Goal: Ask a question: Seek information or help from site administrators or community

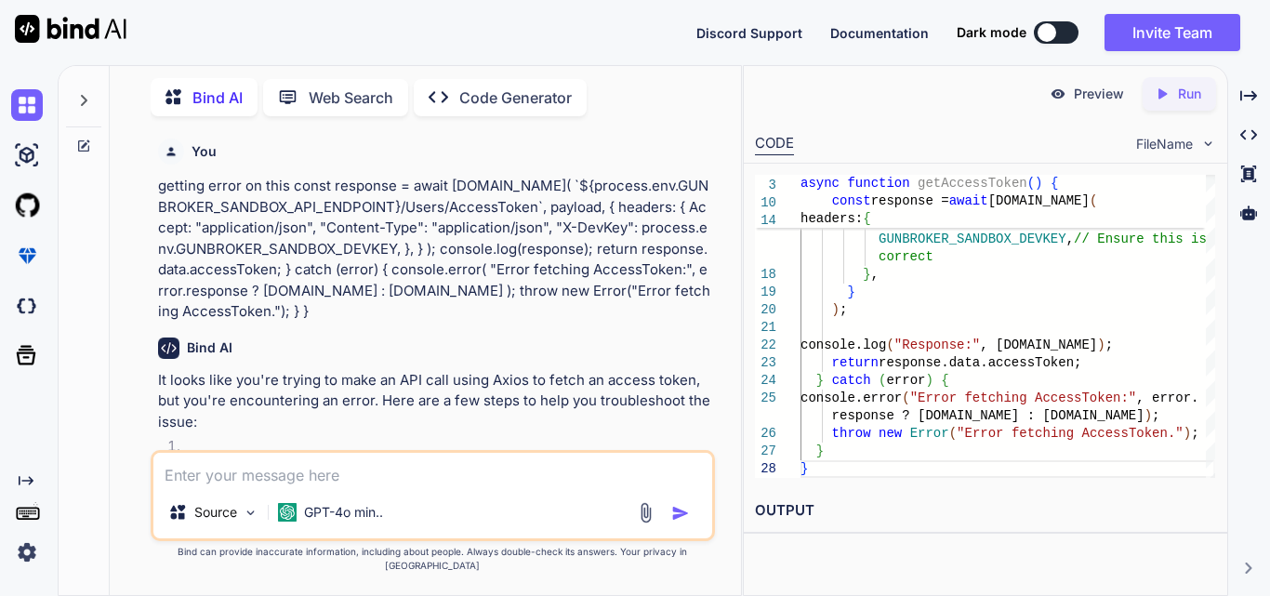
scroll to position [11735, 0]
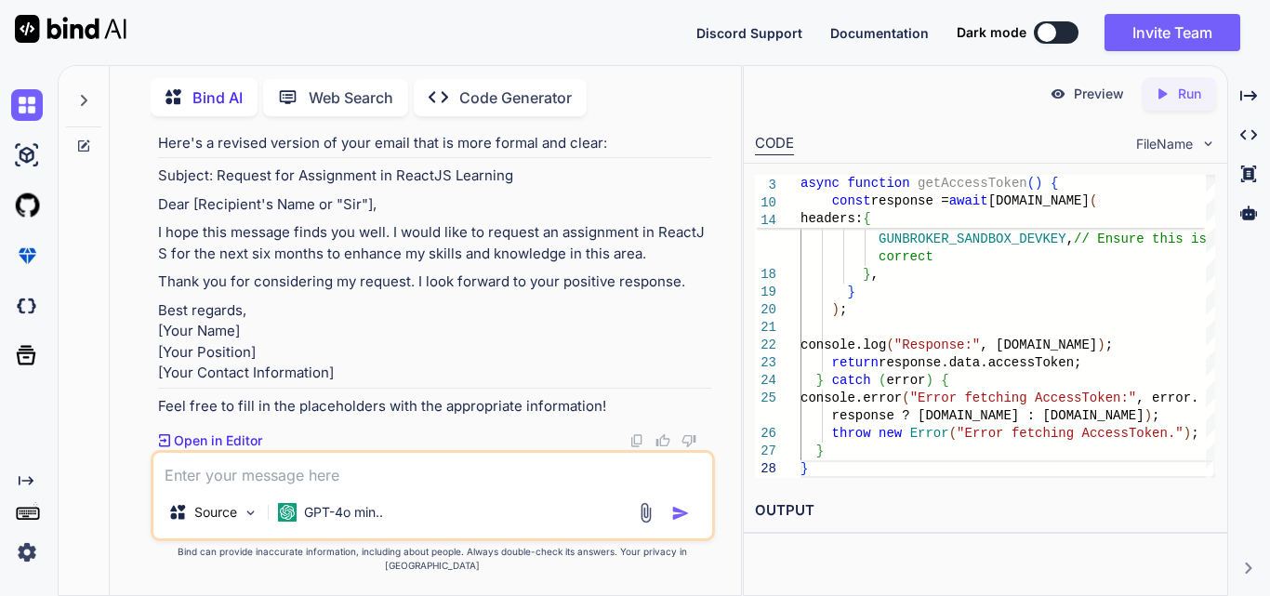
type textarea "h"
type textarea "x"
type textarea "ho"
type textarea "x"
type textarea "how"
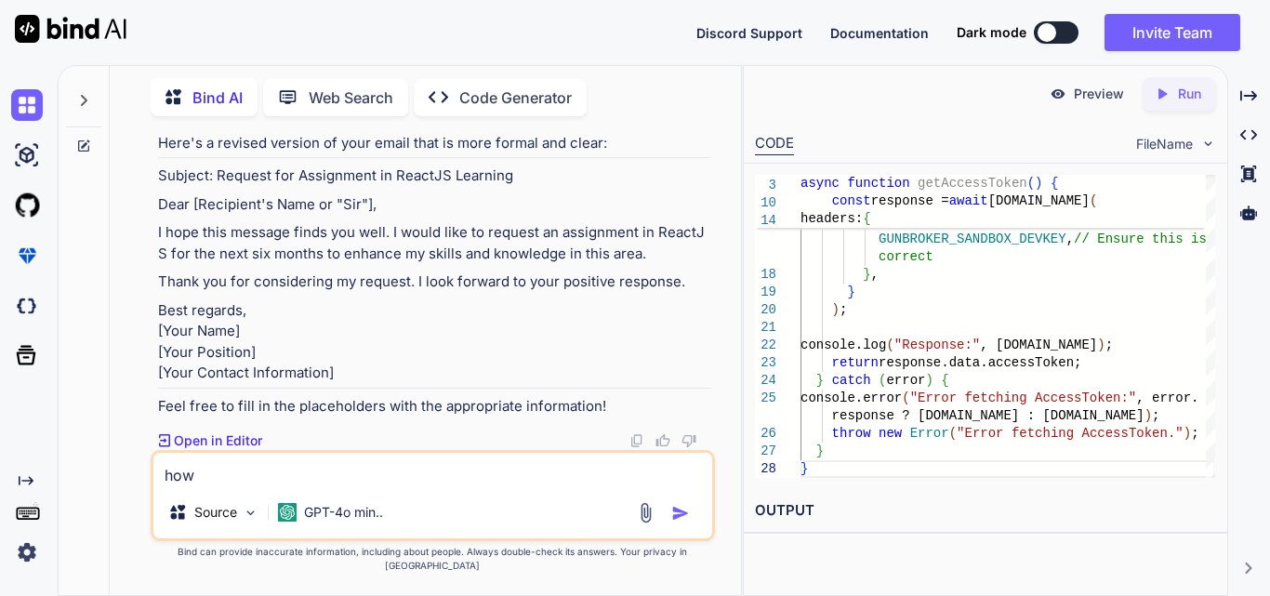
type textarea "x"
type textarea "how"
type textarea "x"
type textarea "how t"
type textarea "x"
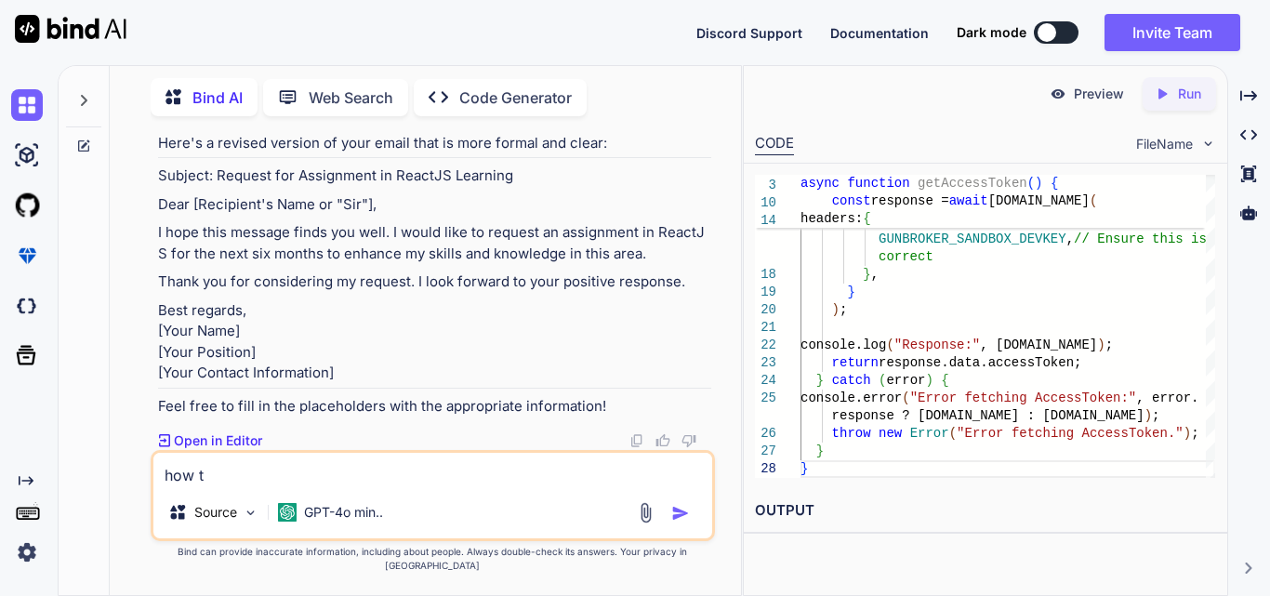
type textarea "how to"
type textarea "x"
type textarea "how to"
type textarea "x"
type textarea "how to i"
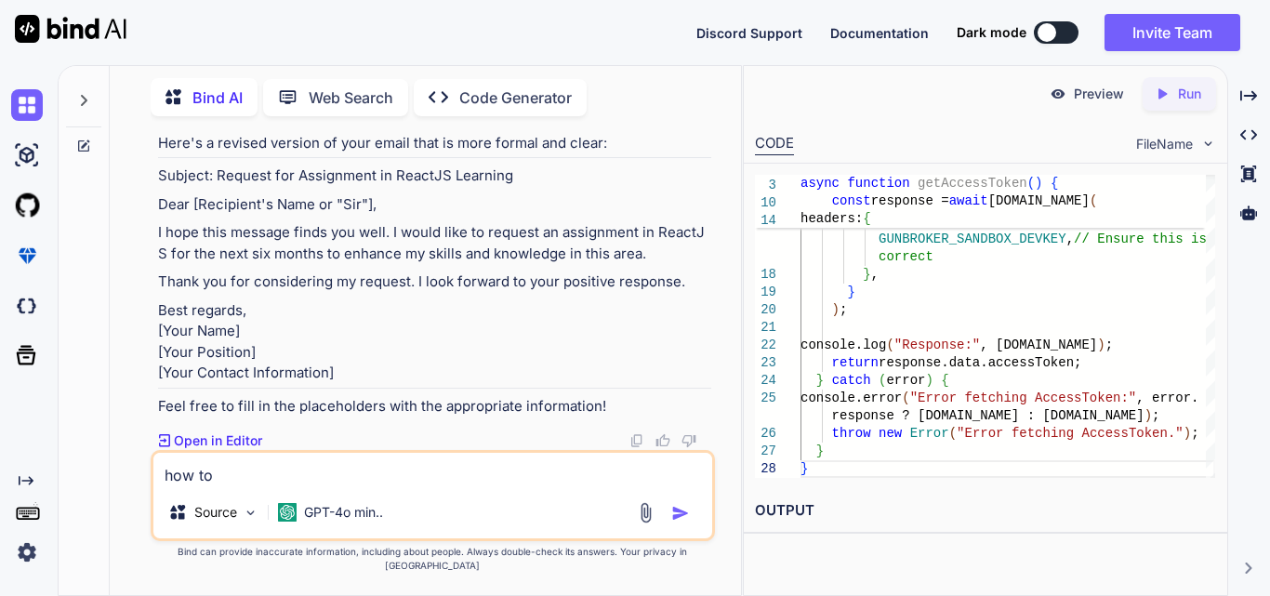
type textarea "x"
type textarea "how to in"
type textarea "x"
type textarea "how to ins"
type textarea "x"
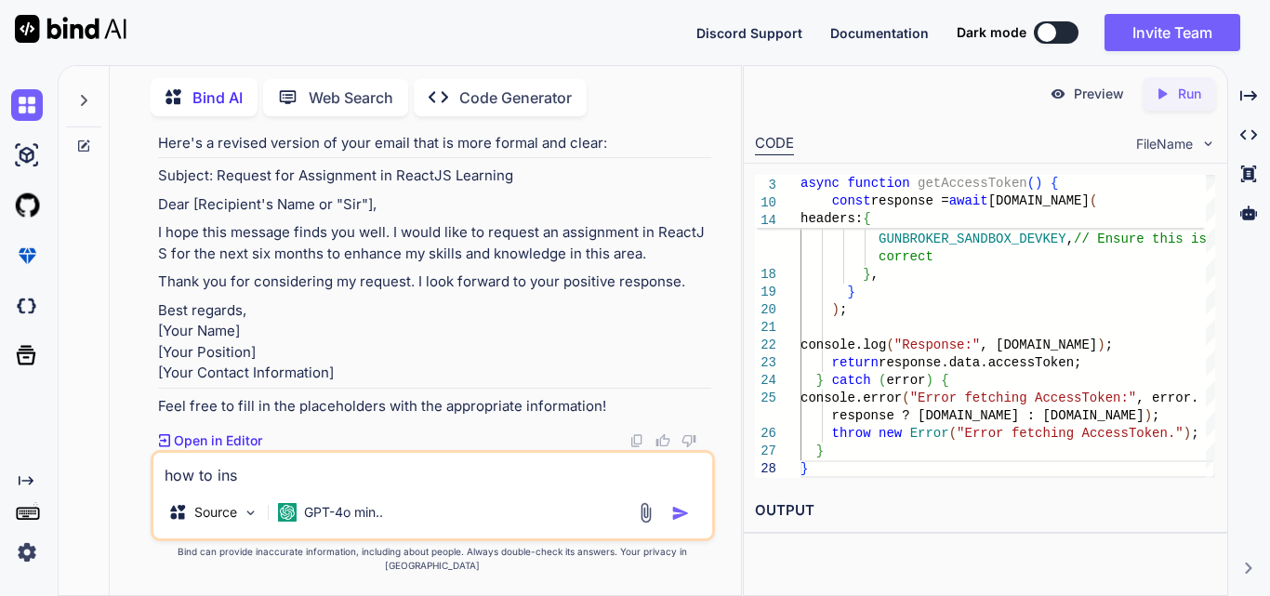
type textarea "how to inst"
type textarea "x"
type textarea "how to insta"
type textarea "x"
type textarea "how to instal"
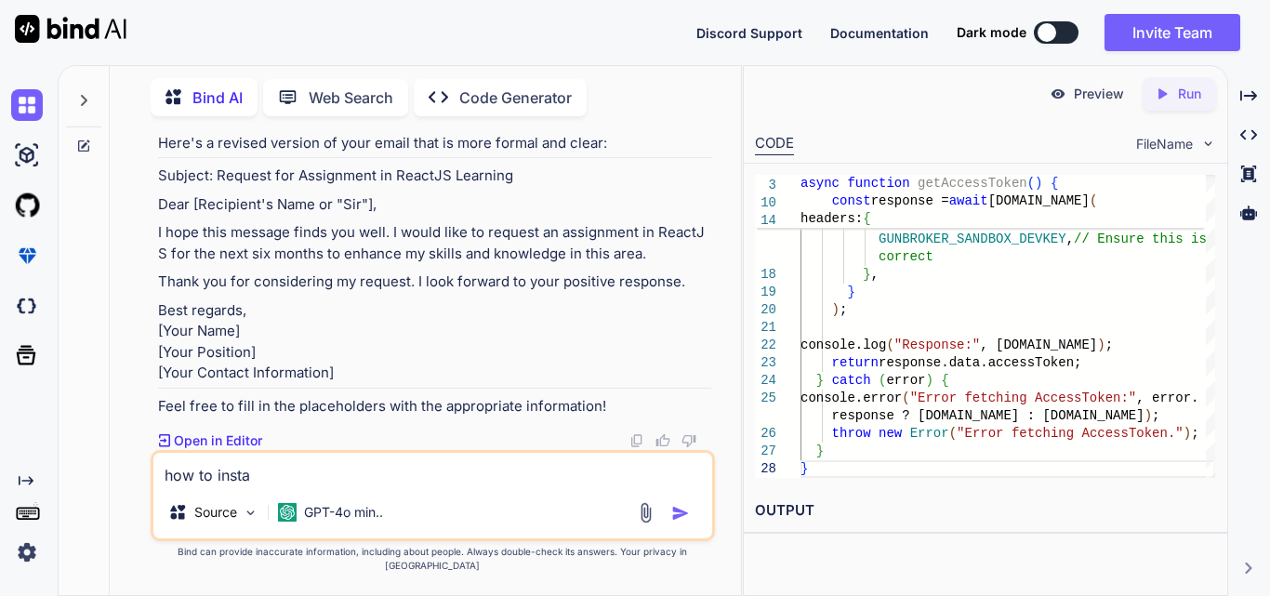
type textarea "x"
type textarea "how to install"
type textarea "x"
type textarea "how to install"
type textarea "x"
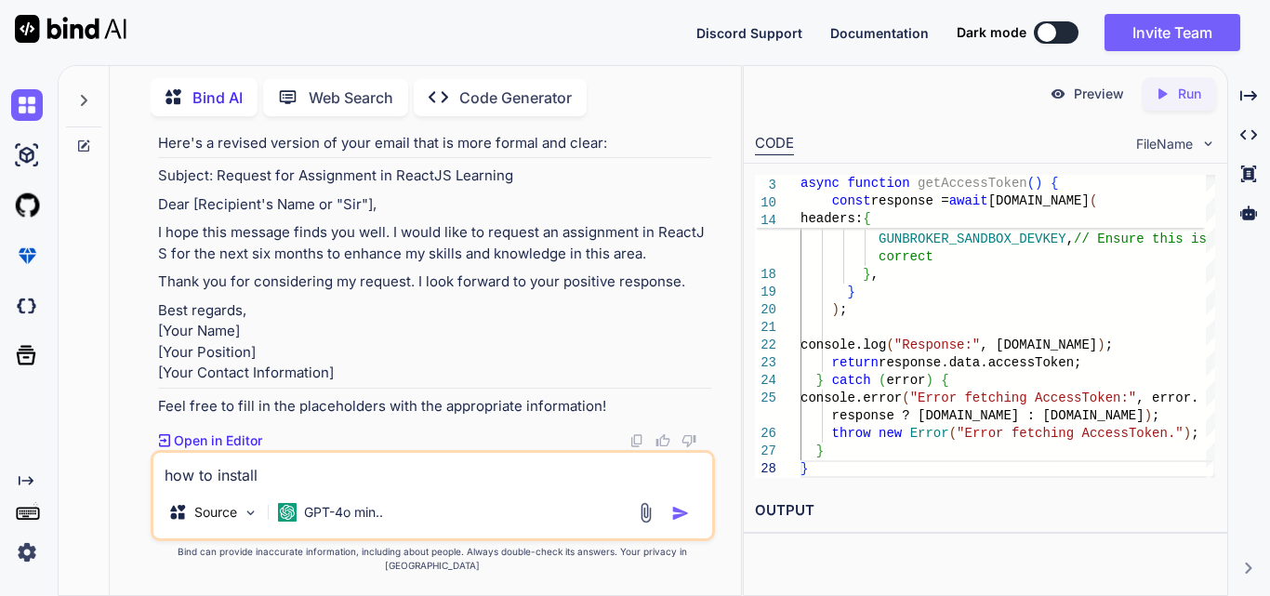
type textarea "how to install i"
type textarea "x"
type textarea "how to install in"
type textarea "x"
type textarea "how to install i"
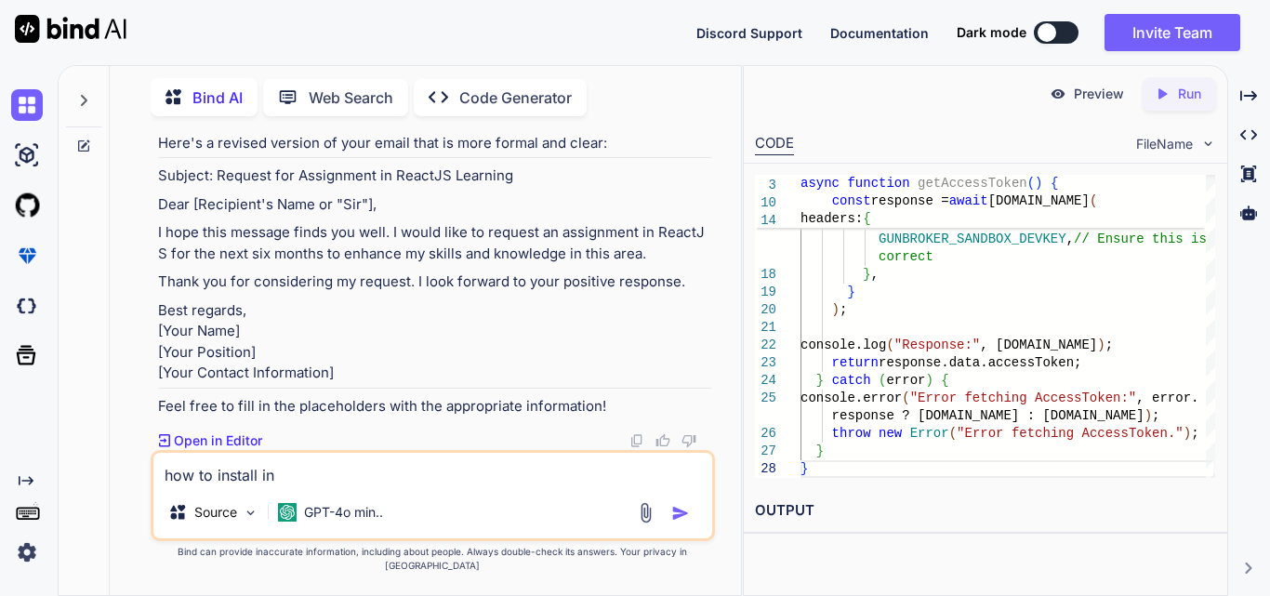
type textarea "x"
type textarea "how to install"
type textarea "x"
type textarea "how to install n"
type textarea "x"
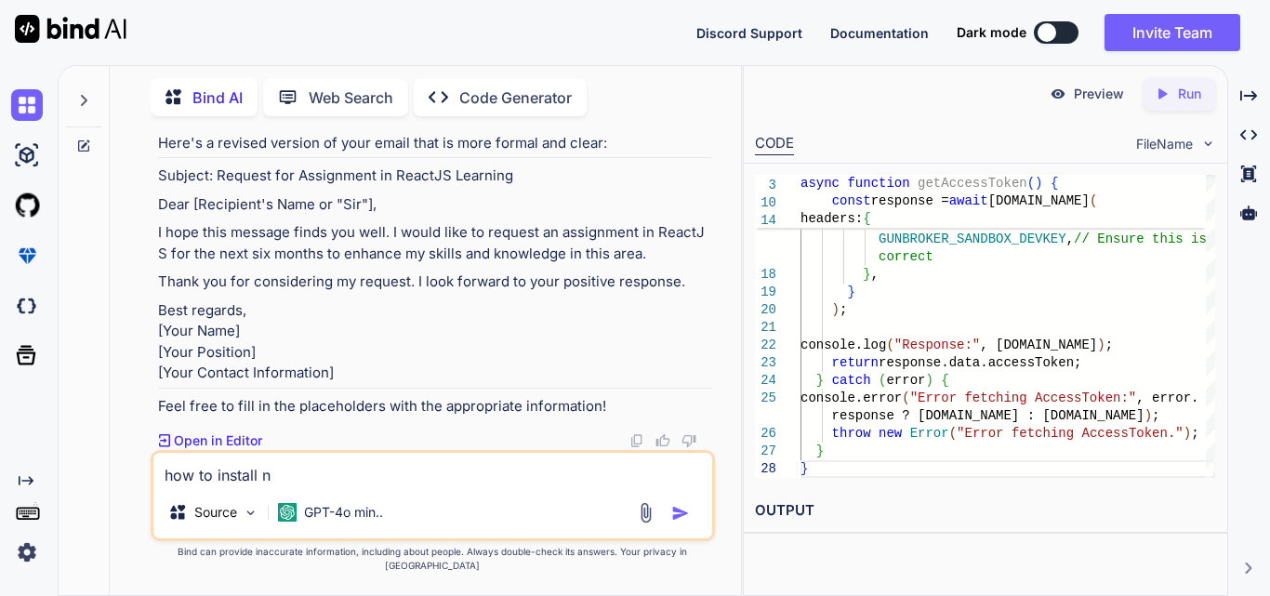
type textarea "how to install no"
type textarea "x"
type textarea "how to install nod"
type textarea "x"
type textarea "how to install node"
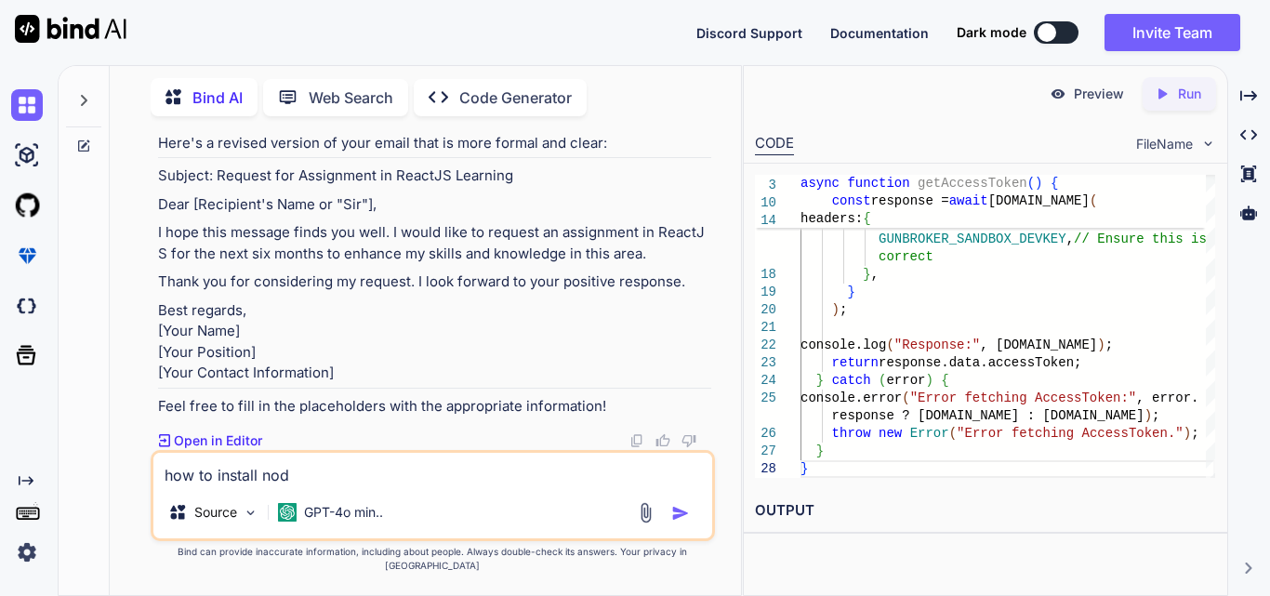
type textarea "x"
type textarea "how to install node"
type textarea "x"
type textarea "how to install node i"
type textarea "x"
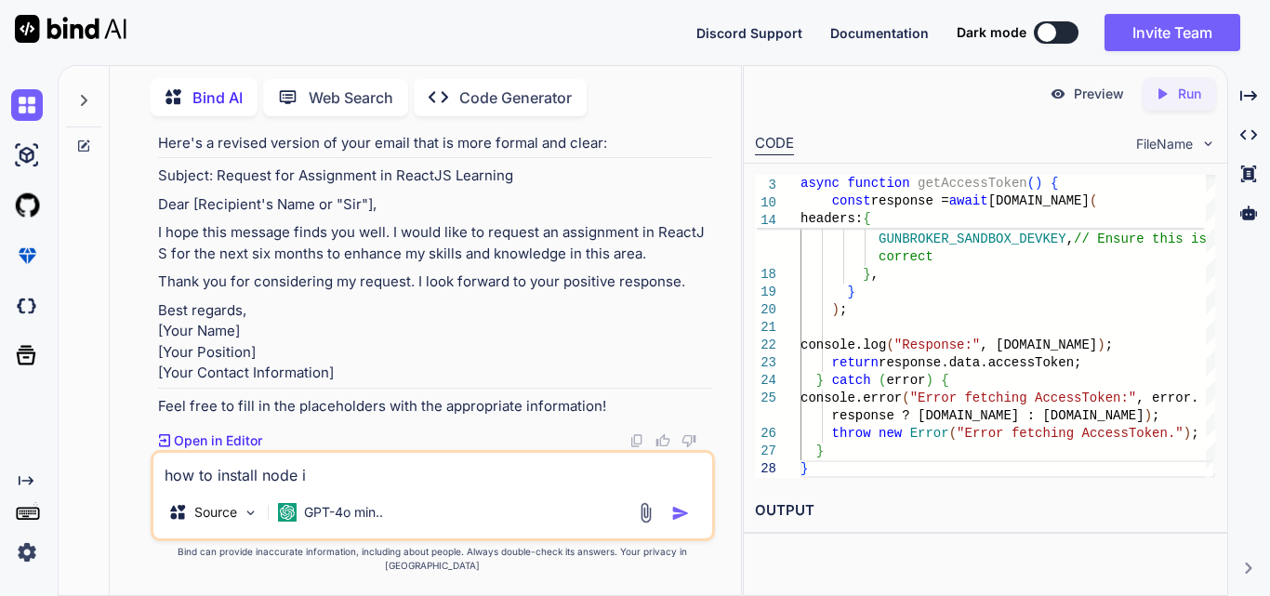
type textarea "how to install node in"
type textarea "x"
type textarea "how to install node in"
type textarea "x"
type textarea "how to install node in c"
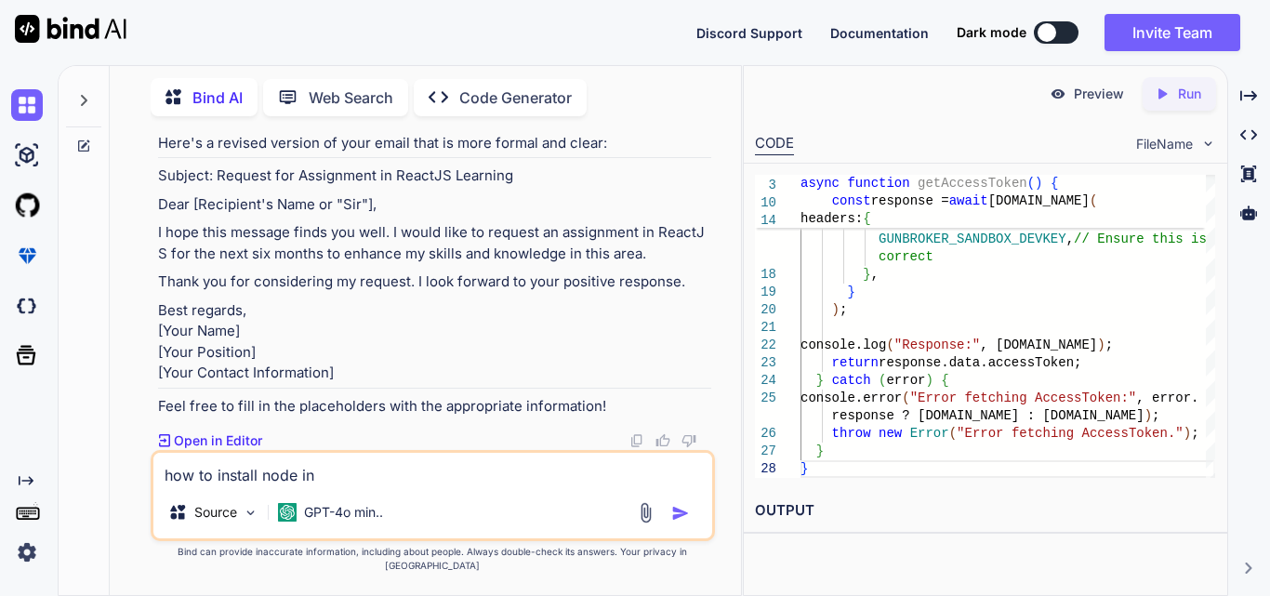
type textarea "x"
type textarea "how to install node in cm"
type textarea "x"
type textarea "how to install node in cmd"
type textarea "x"
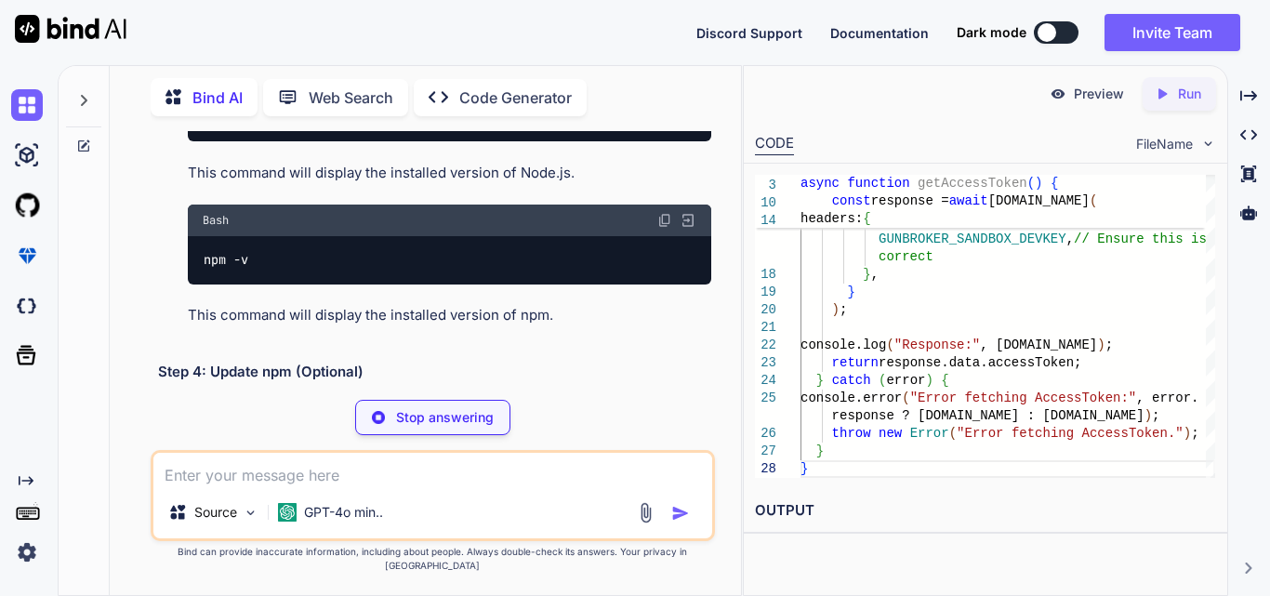
scroll to position [12407, 0]
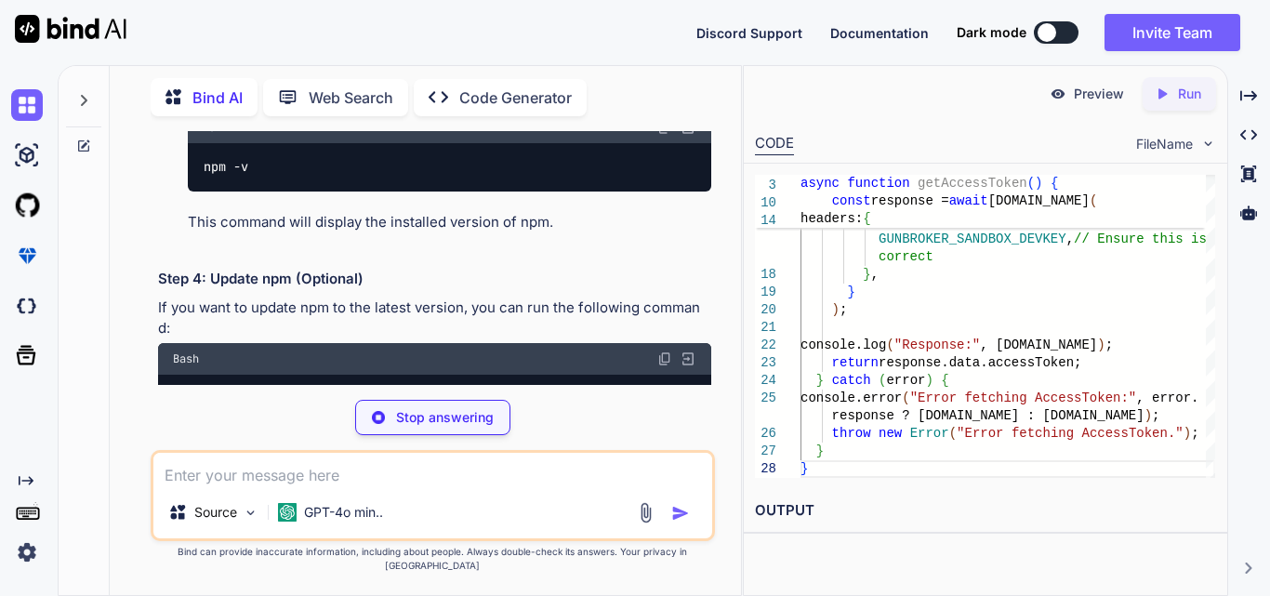
type textarea "x"
type textarea "cd %USERPROFILE%\Downloads"
type textarea "x"
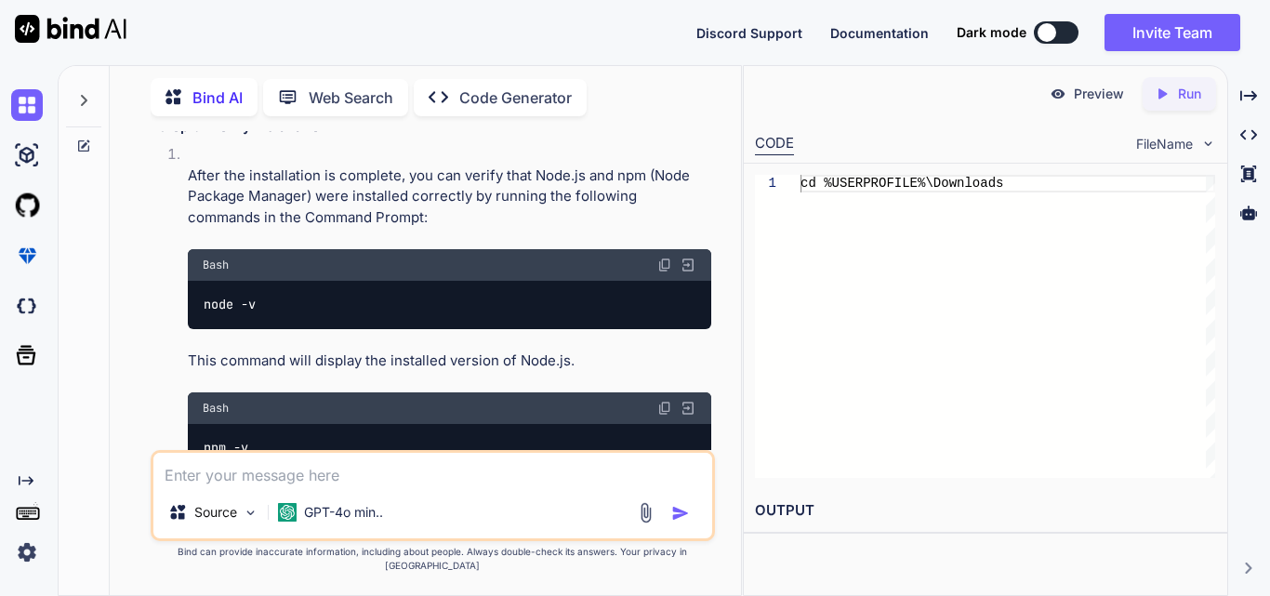
scroll to position [12091, 0]
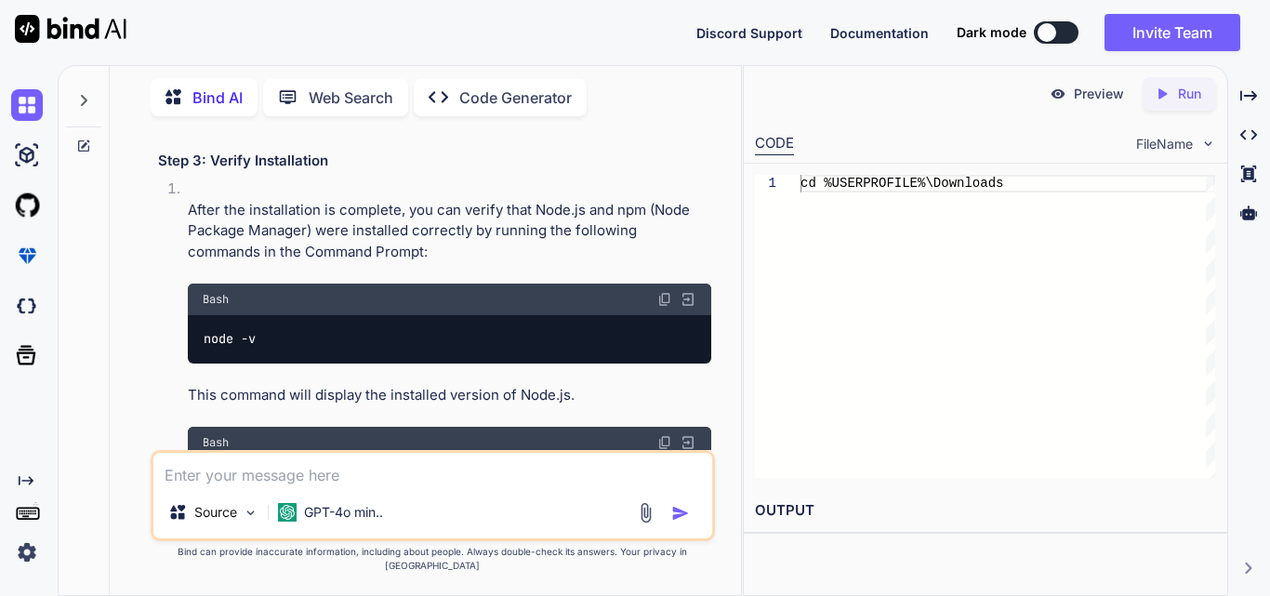
type textarea "a"
type textarea "x"
type textarea "ac"
type textarea "x"
type textarea "act"
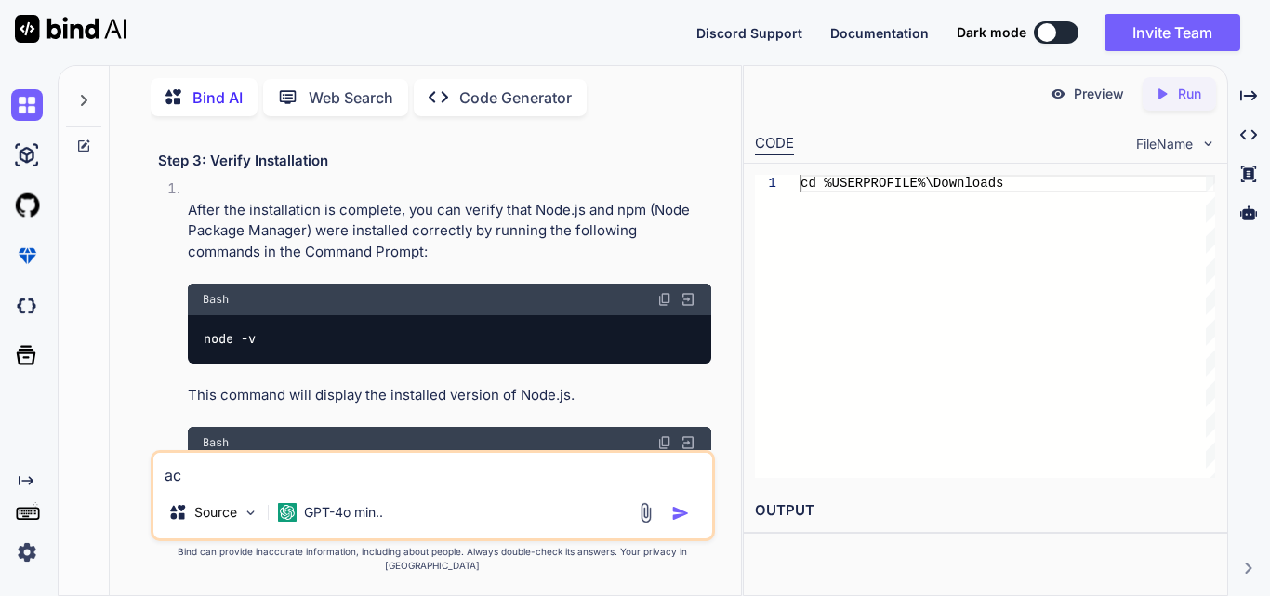
type textarea "x"
type textarea "actu"
type textarea "x"
type textarea "actua"
type textarea "x"
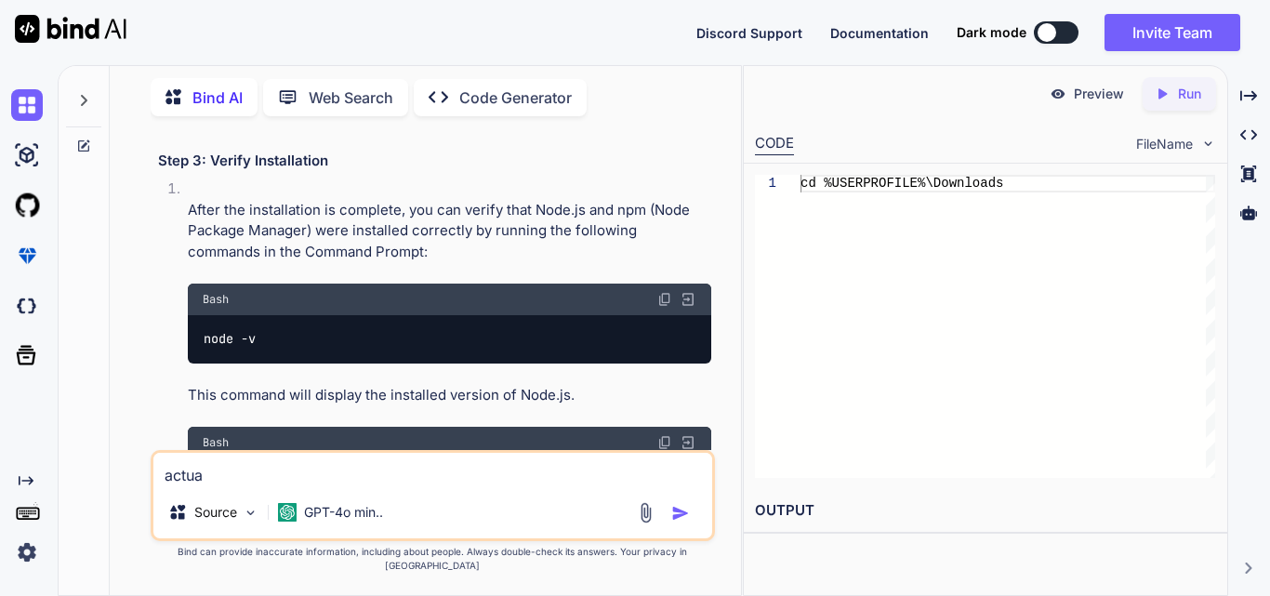
type textarea "actual"
type textarea "x"
type textarea "actuall"
type textarea "x"
type textarea "actuallyu"
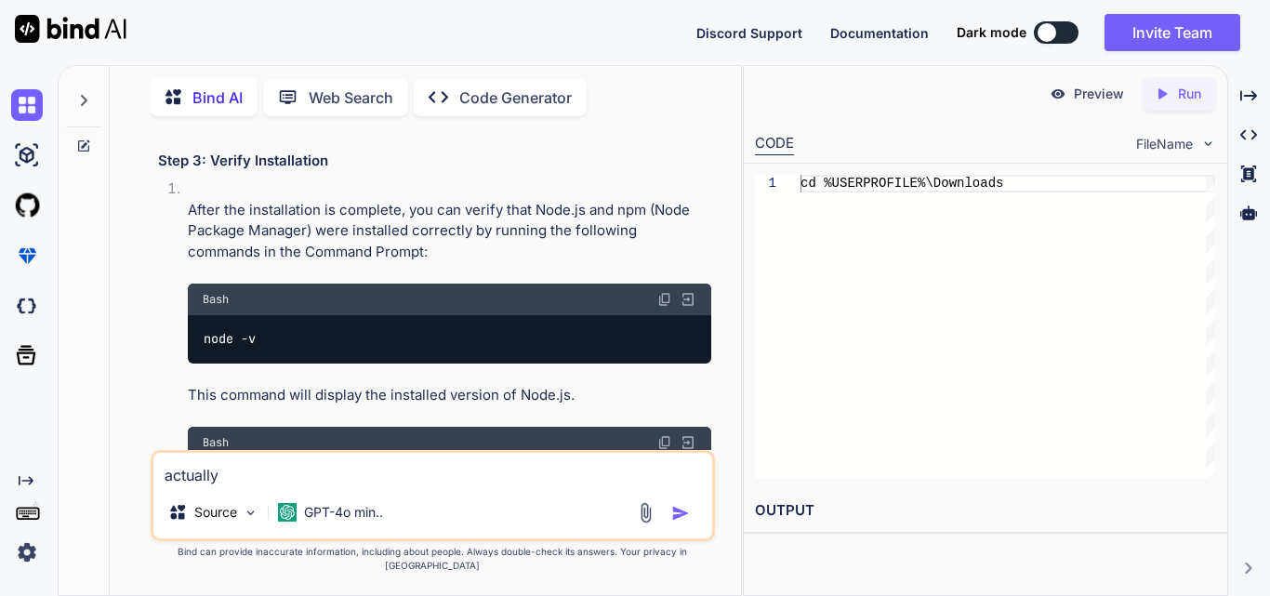
type textarea "x"
type textarea "actuallyu"
type textarea "x"
type textarea "actuallyu"
type textarea "x"
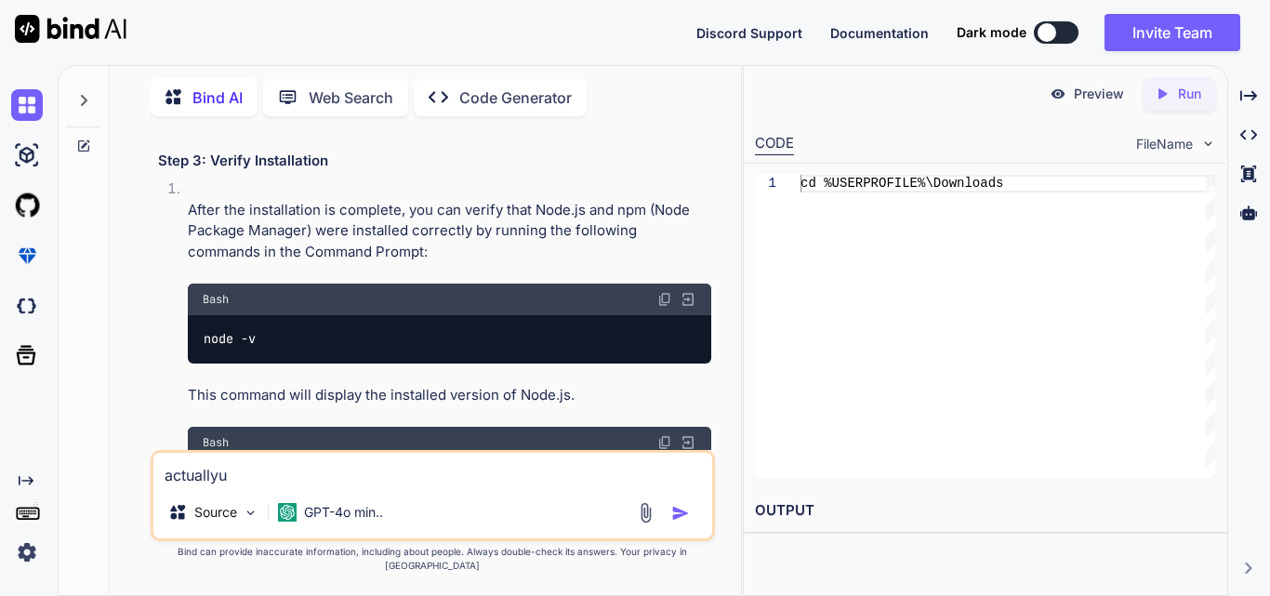
type textarea "actually"
type textarea "x"
type textarea "actually"
type textarea "x"
type textarea "actually i"
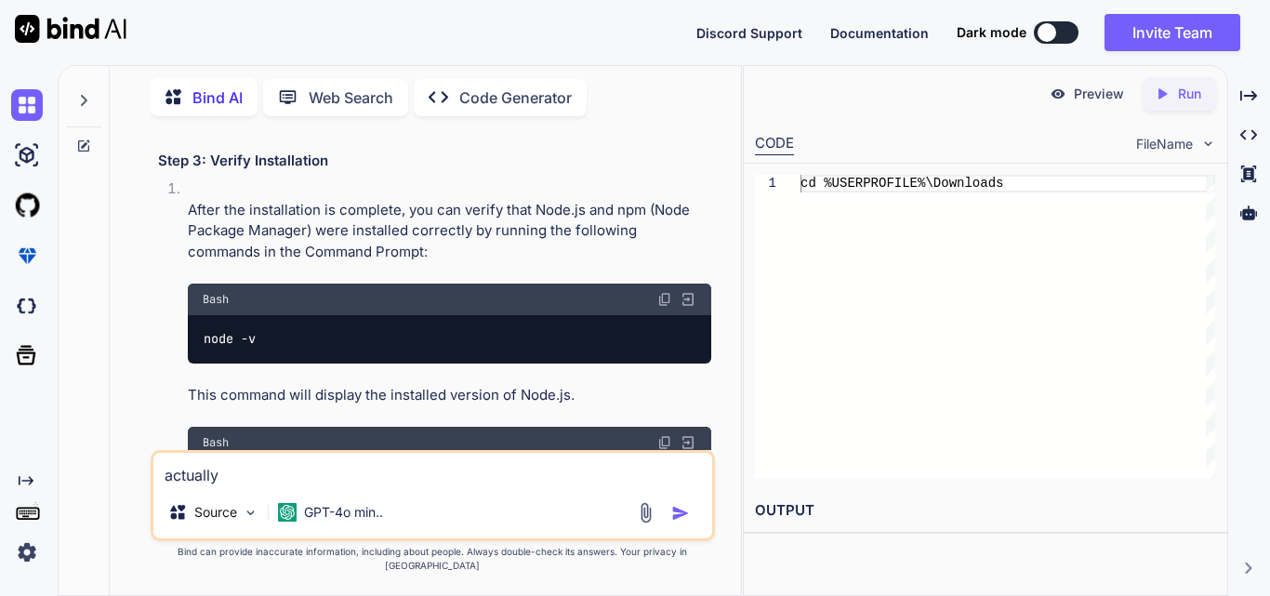
type textarea "x"
type textarea "actually i"
type textarea "x"
type textarea "actually i n"
type textarea "x"
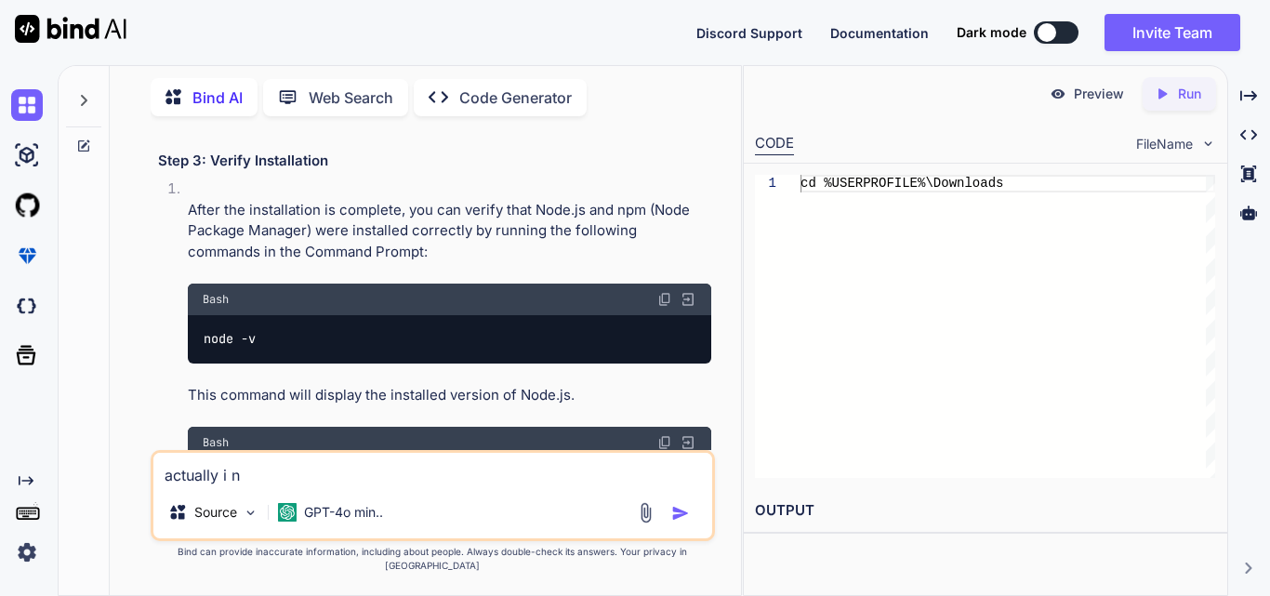
type textarea "actually i ne"
type textarea "x"
type textarea "actually i nee"
type textarea "x"
type textarea "actually i need"
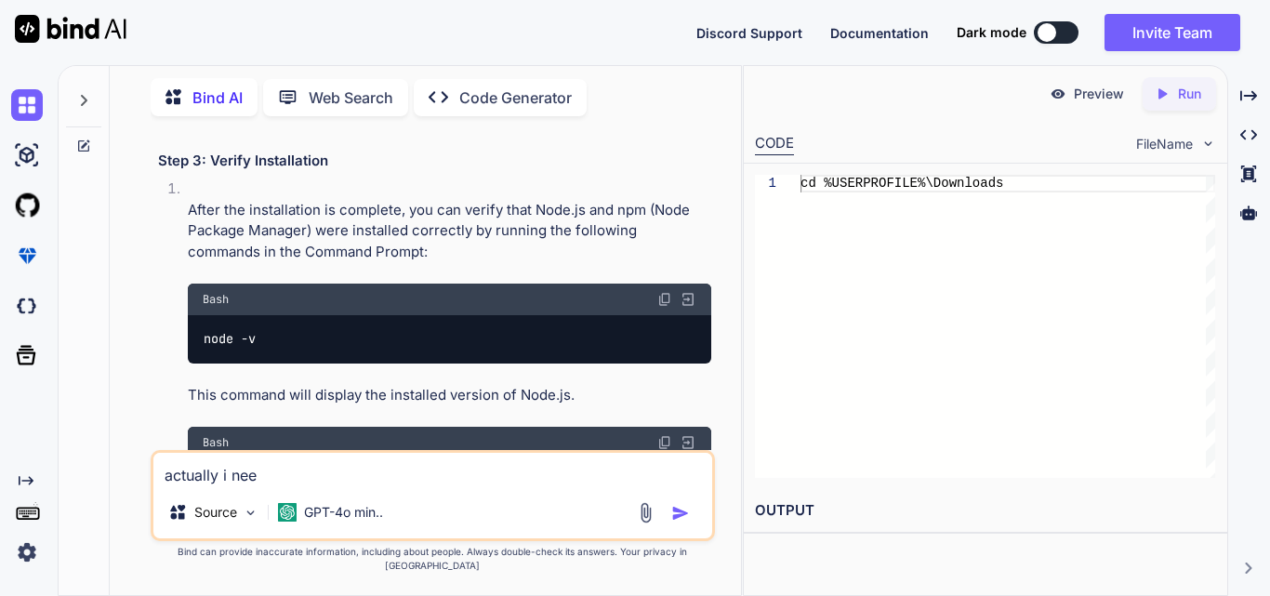
type textarea "x"
type textarea "actually i need"
type textarea "x"
type textarea "actually i need t"
type textarea "x"
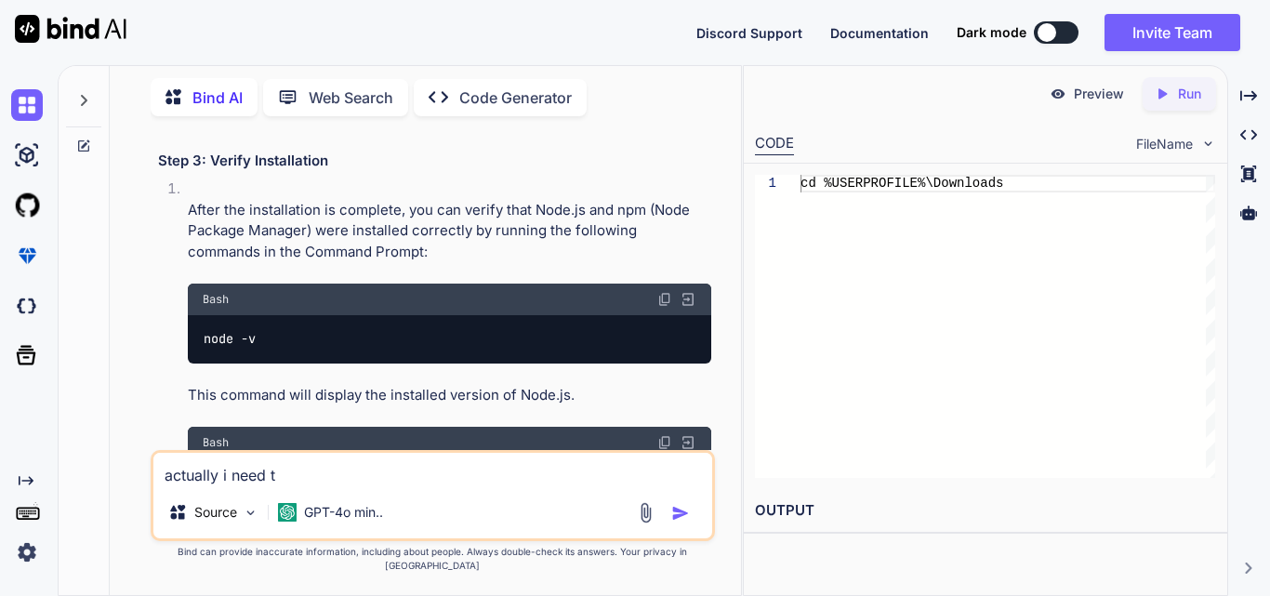
type textarea "actually i need ti"
type textarea "x"
type textarea "actually i need ti"
type textarea "x"
type textarea "actually i need ti"
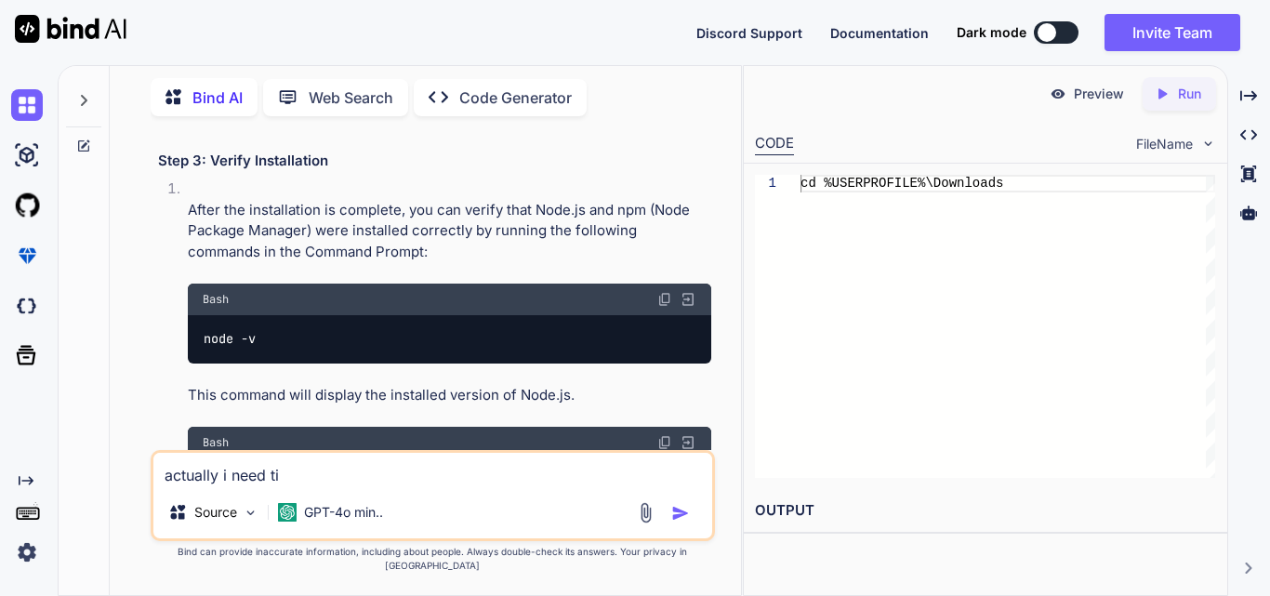
type textarea "x"
type textarea "actually i need t"
type textarea "x"
type textarea "actually i need to"
type textarea "x"
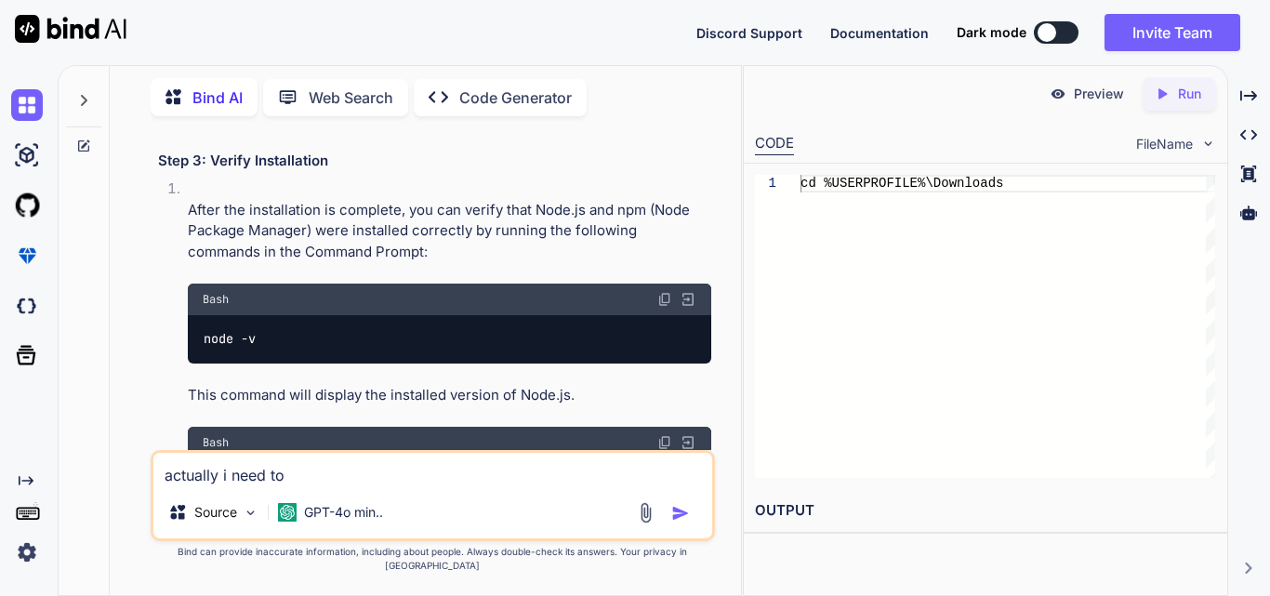
type textarea "actually i need to"
type textarea "x"
type textarea "actually i need to s"
type textarea "x"
type textarea "actually i need to se"
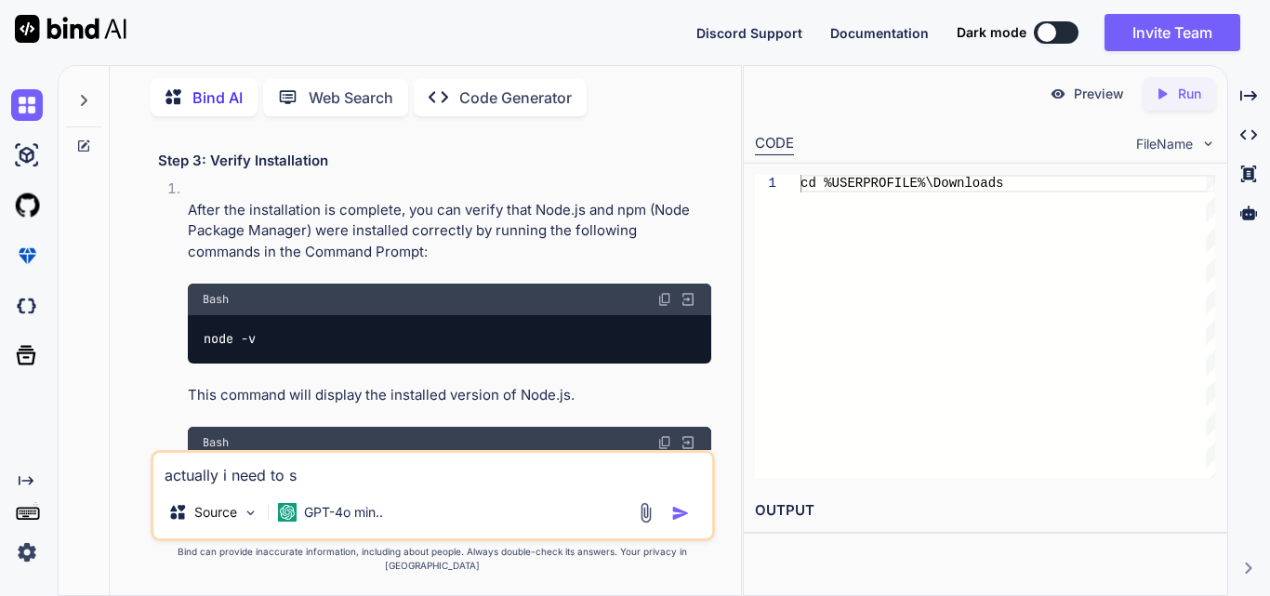
type textarea "x"
type textarea "actually i need to set"
type textarea "x"
type textarea "actually i need to set"
type textarea "x"
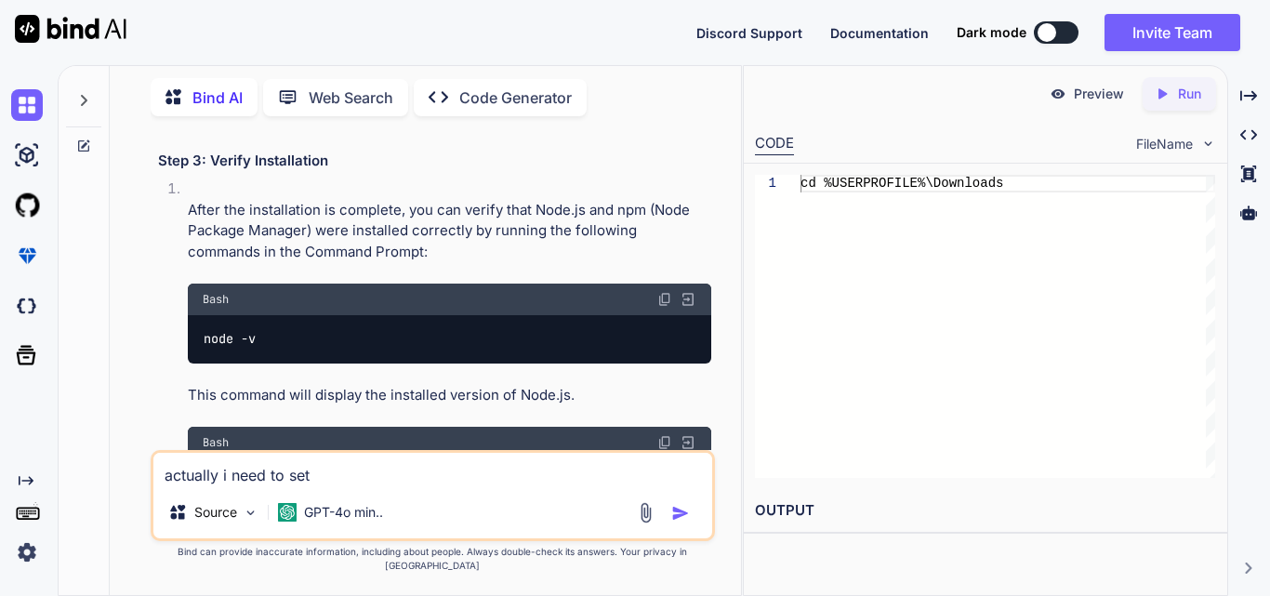
type textarea "actually i need to set u"
type textarea "x"
type textarea "actually i need to set up"
type textarea "x"
type textarea "actually i need to set up"
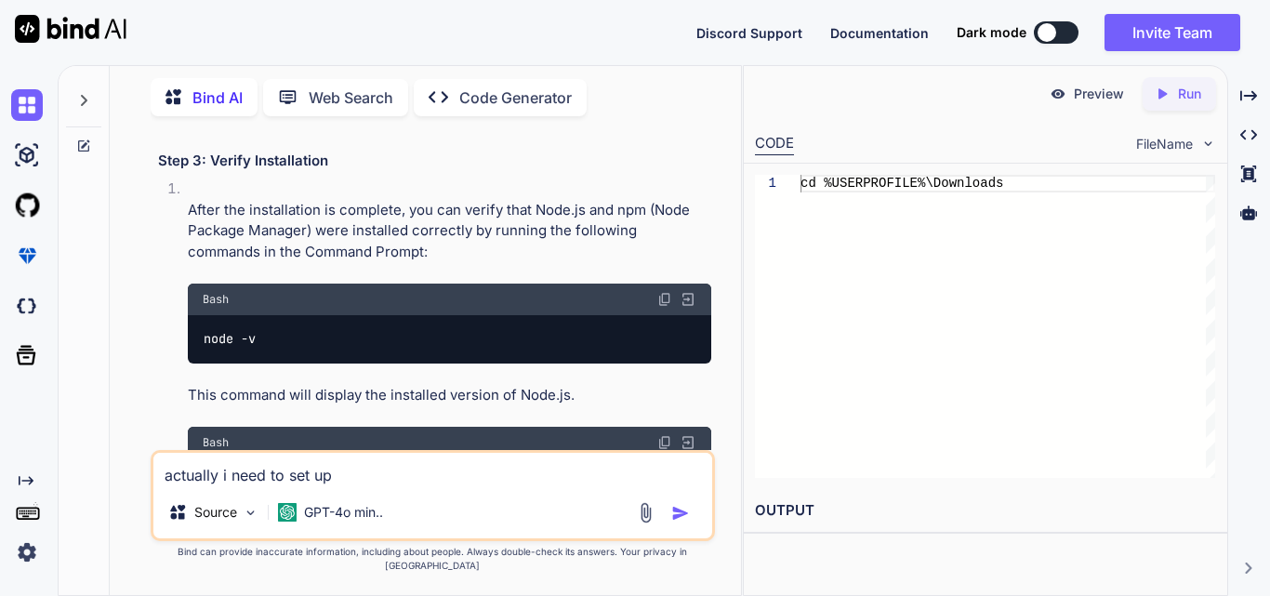
type textarea "x"
type textarea "actually i need to set up o"
type textarea "x"
type textarea "actually i need to set up on"
type textarea "x"
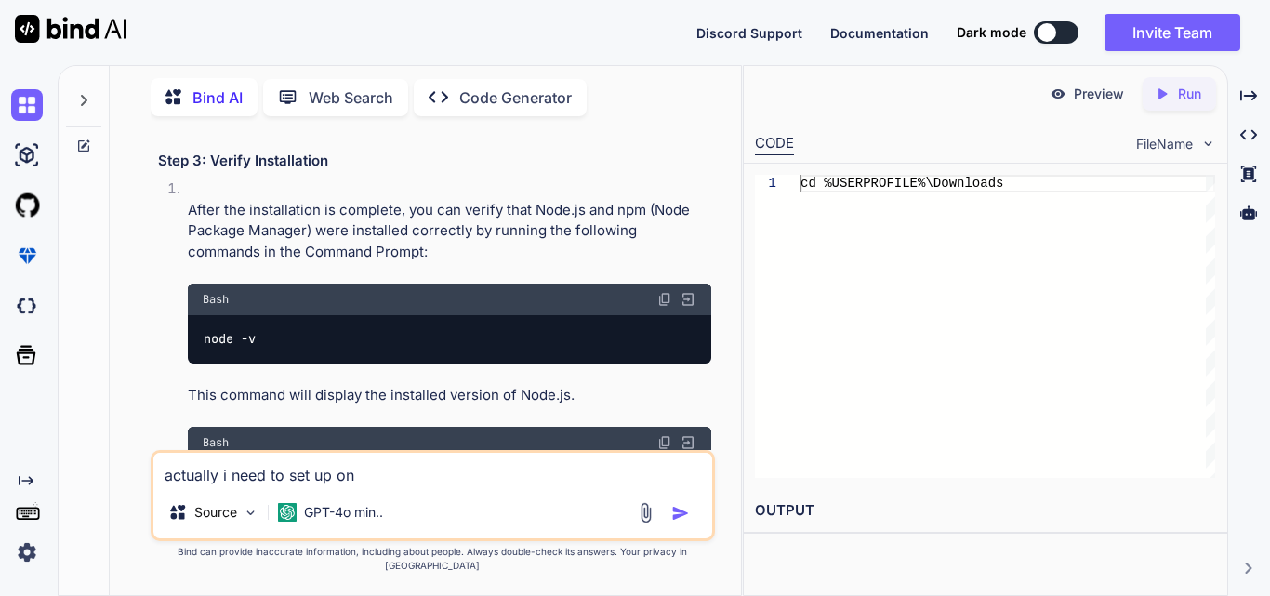
type textarea "actually i need to set up on s"
type textarea "x"
type textarea "actually i need to set up on se"
type textarea "x"
type textarea "actually i need to set up on set"
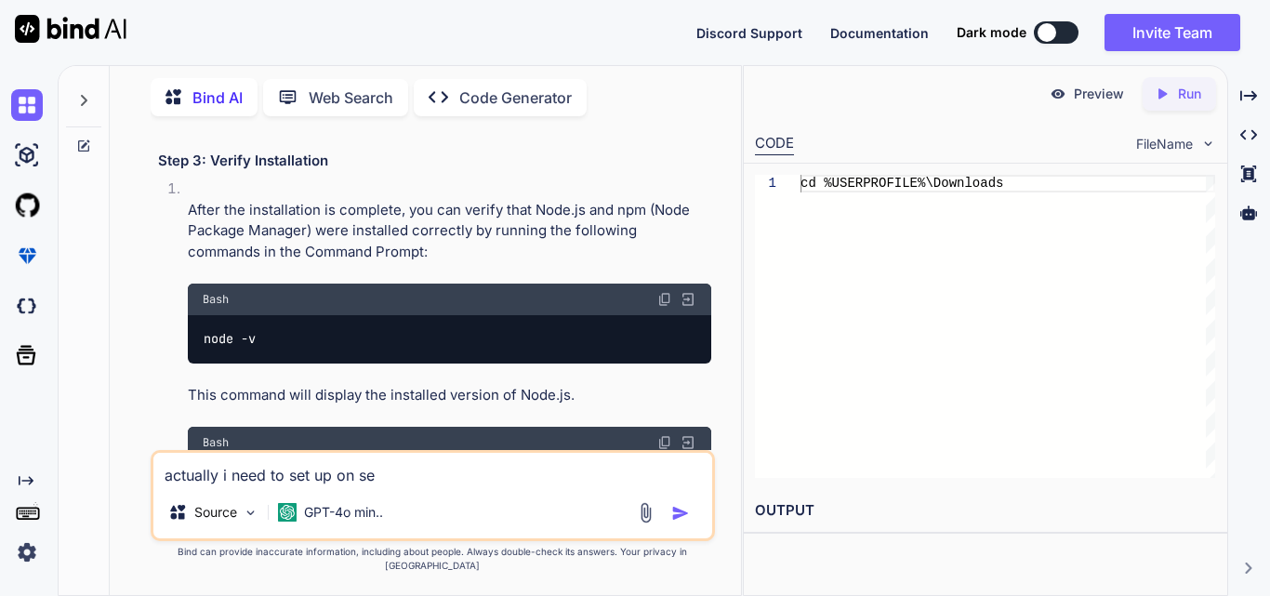
type textarea "x"
type textarea "actually i need to set up on setr"
type textarea "x"
type textarea "actually i need to set up on set"
type textarea "x"
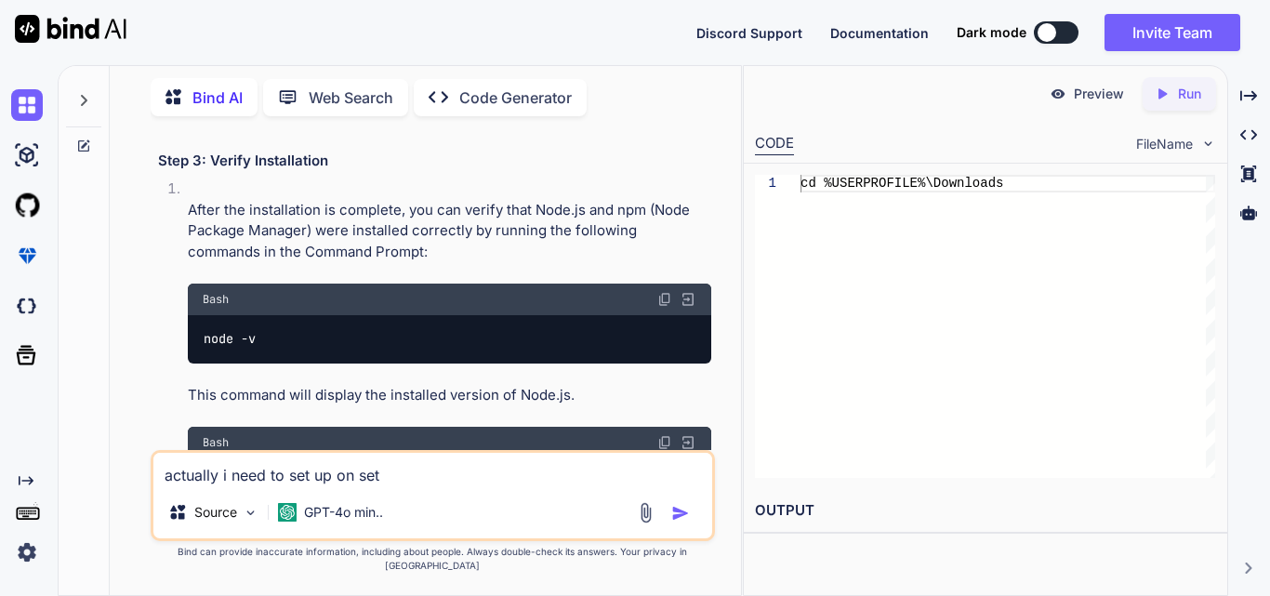
type textarea "actually i need to set up on se"
type textarea "x"
type textarea "actually i need to set up on ser"
type textarea "x"
type textarea "actually i need to set up on serv"
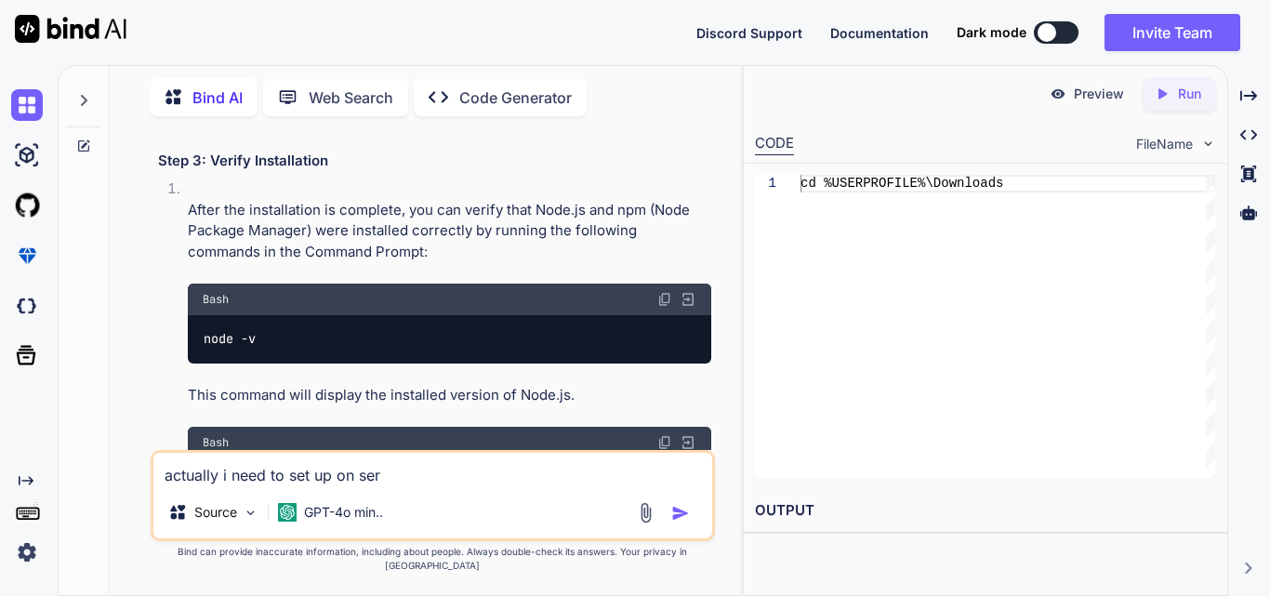
type textarea "x"
type textarea "actually i need to set up on serve"
type textarea "x"
type textarea "actually i need to set up on server"
type textarea "x"
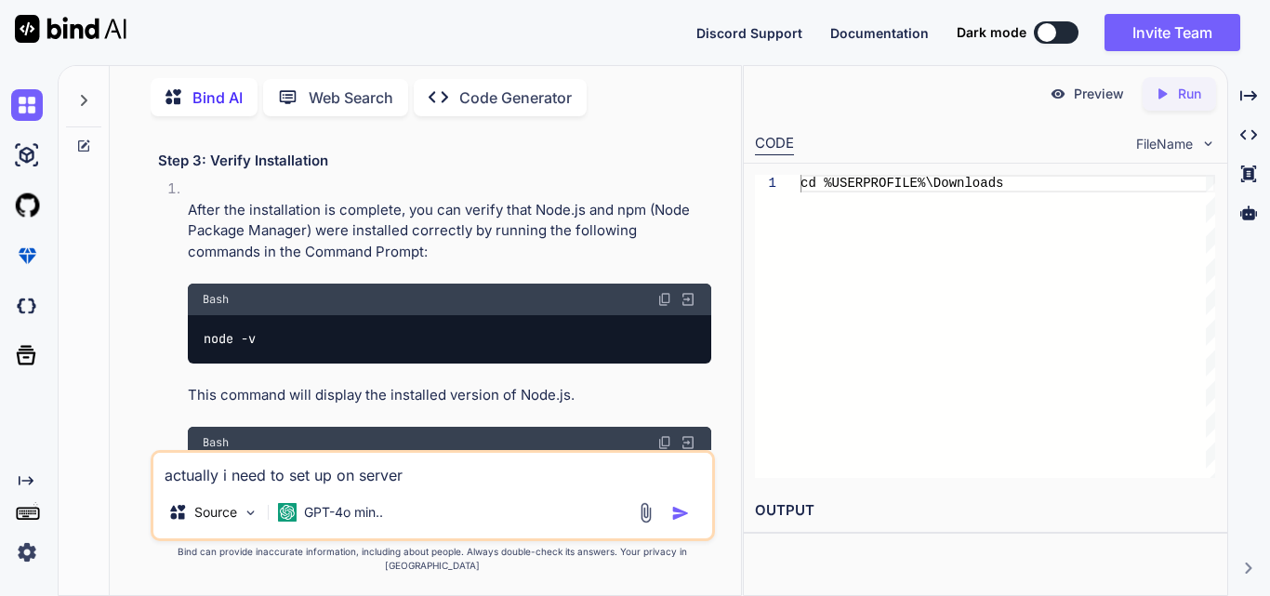
type textarea "actually i need to set up on server"
type textarea "x"
type textarea "actually i need to set up on server a"
type textarea "x"
type textarea "actually i need to set up on server an"
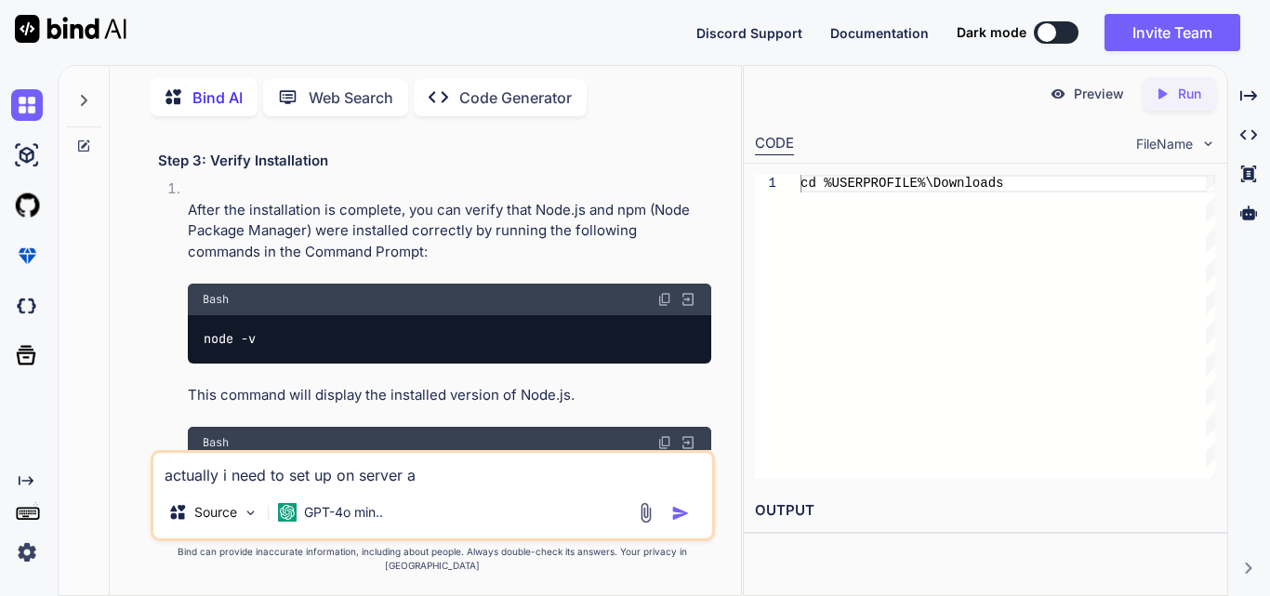
type textarea "x"
type textarea "actually i need to set up on server and"
type textarea "x"
type textarea "actually i need to set up on server and"
type textarea "x"
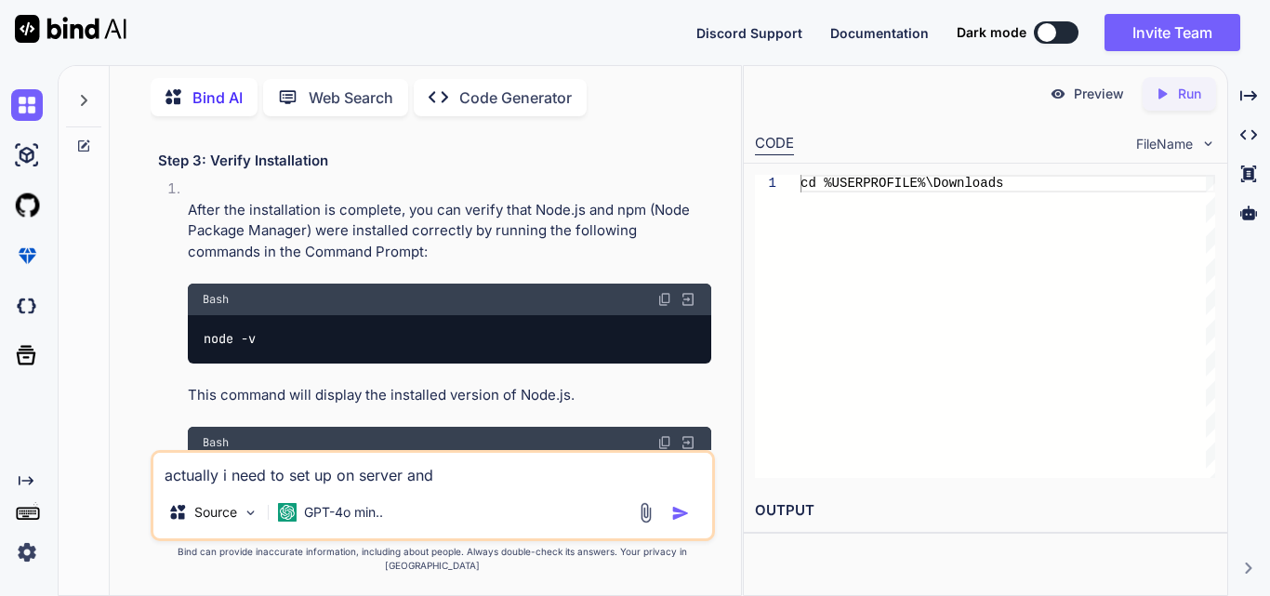
type textarea "actually i need to set up on server and i"
type textarea "x"
type textarea "actually i need to set up on server and i"
type textarea "x"
type textarea "actually i need to set up on server and i h"
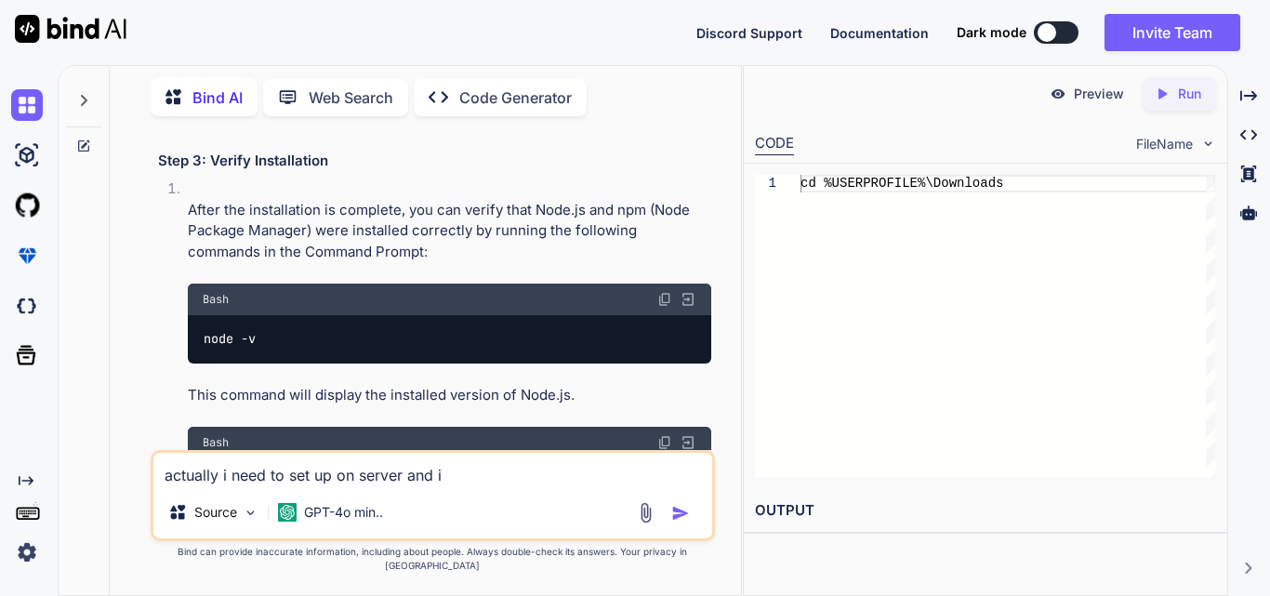
type textarea "x"
type textarea "actually i need to set up on server and i ha"
type textarea "x"
type textarea "actually i need to set up on server and i hav"
type textarea "x"
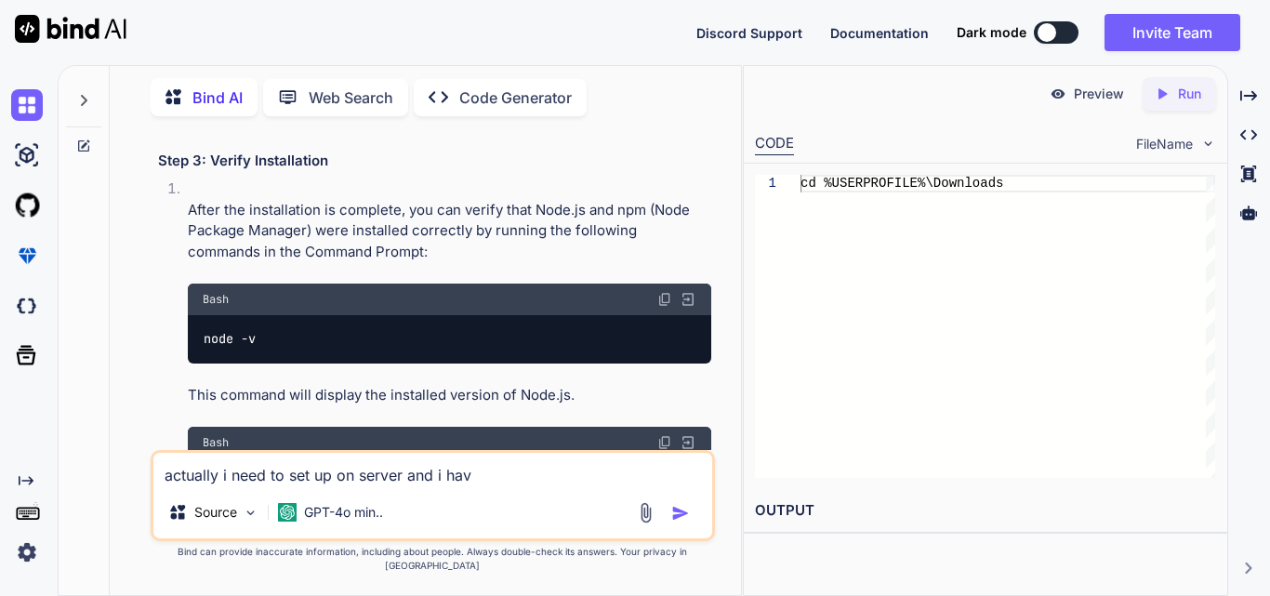
type textarea "actually i need to set up on server and i have"
type textarea "x"
type textarea "actually i need to set up on server and i have"
type textarea "x"
type textarea "actually i need to set up on server and i have o"
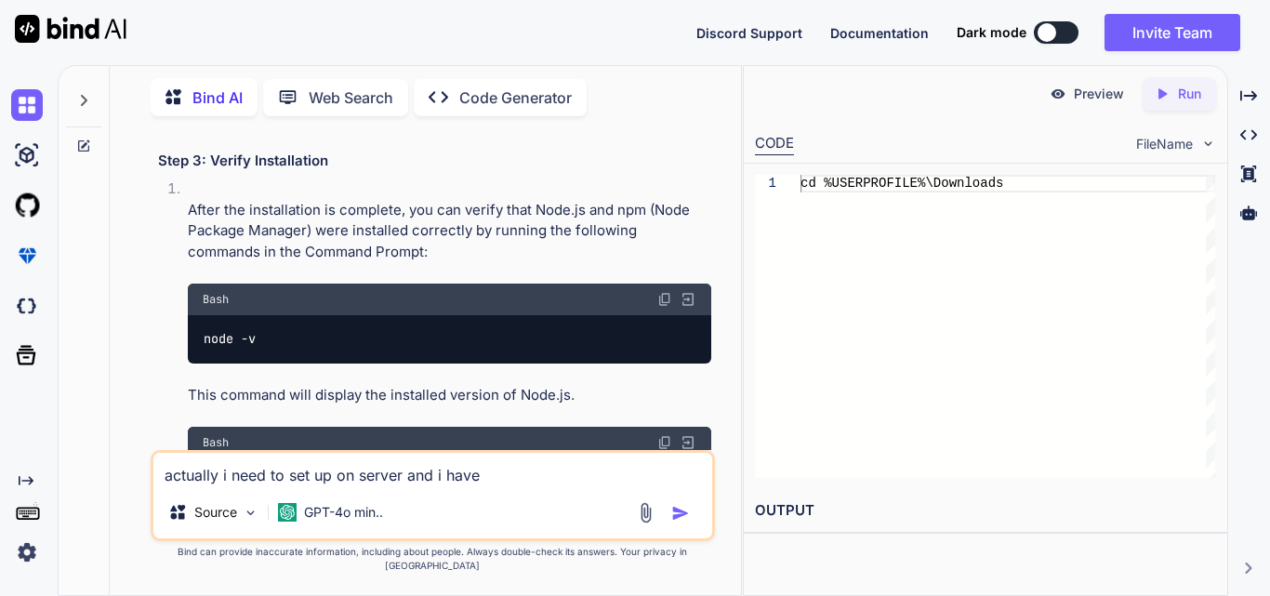
type textarea "x"
type textarea "actually i need to set up on server and i have oi"
type textarea "x"
type textarea "actually i need to set up on server and i have oin"
type textarea "x"
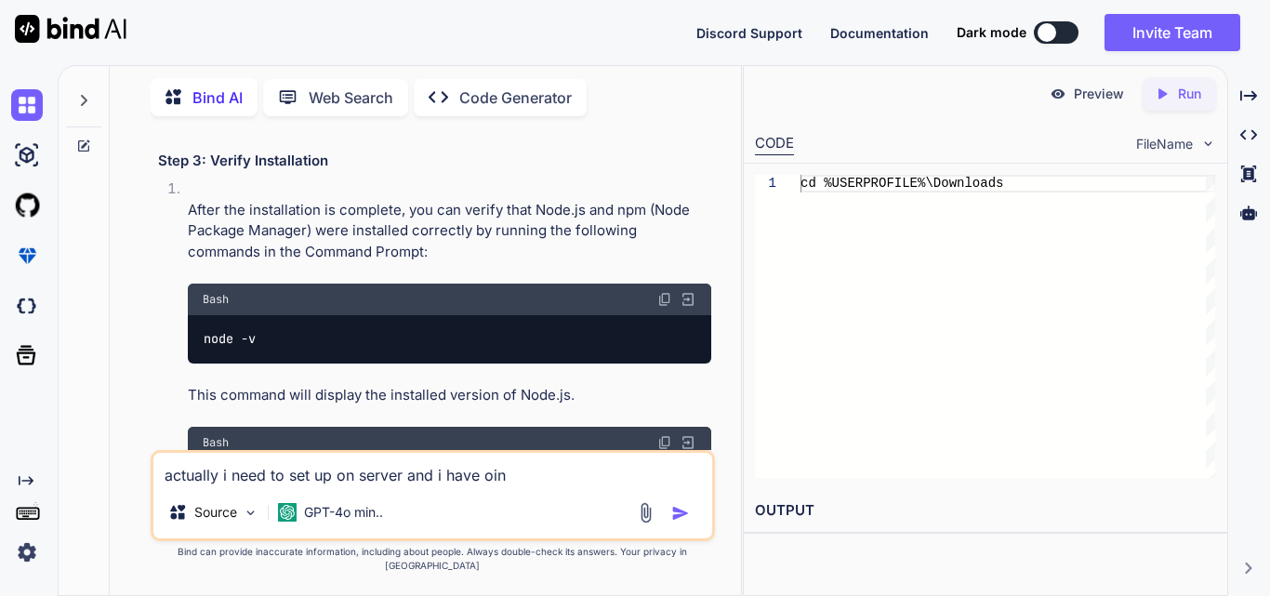
type textarea "actually i need to set up on server and i have oino"
type textarea "x"
type textarea "actually i need to set up on server and i have oin"
type textarea "x"
type textarea "actually i need to set up on server and i have oi"
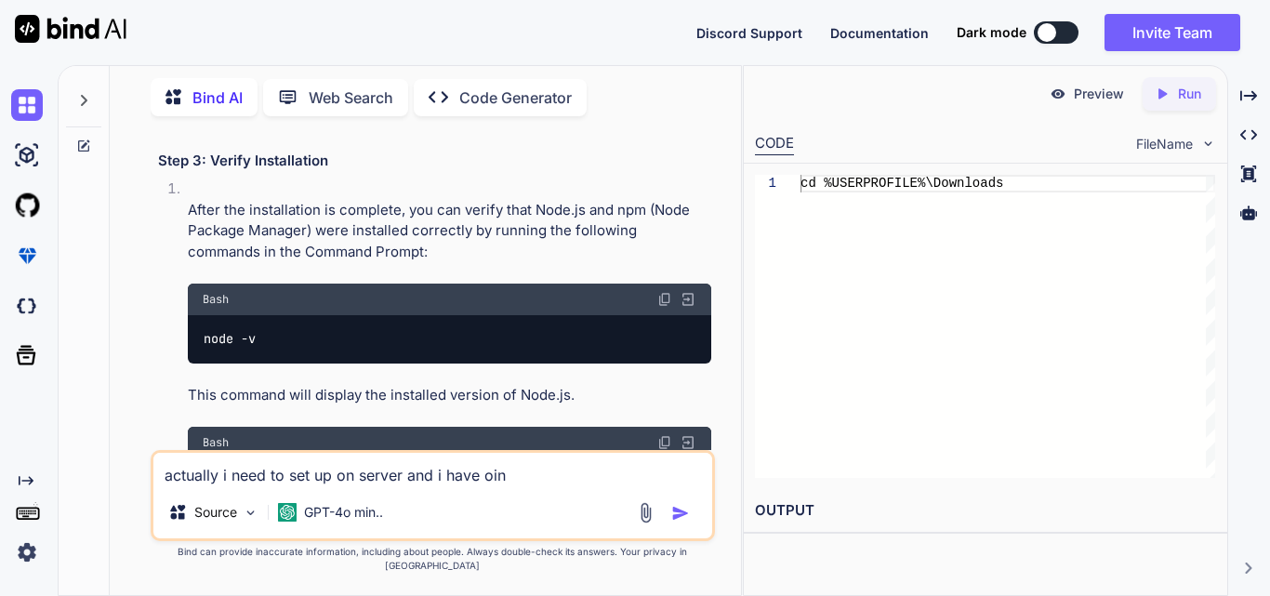
type textarea "x"
type textarea "actually i need to set up on server and i have o"
type textarea "x"
type textarea "actually i need to set up on server and i have ol"
type textarea "x"
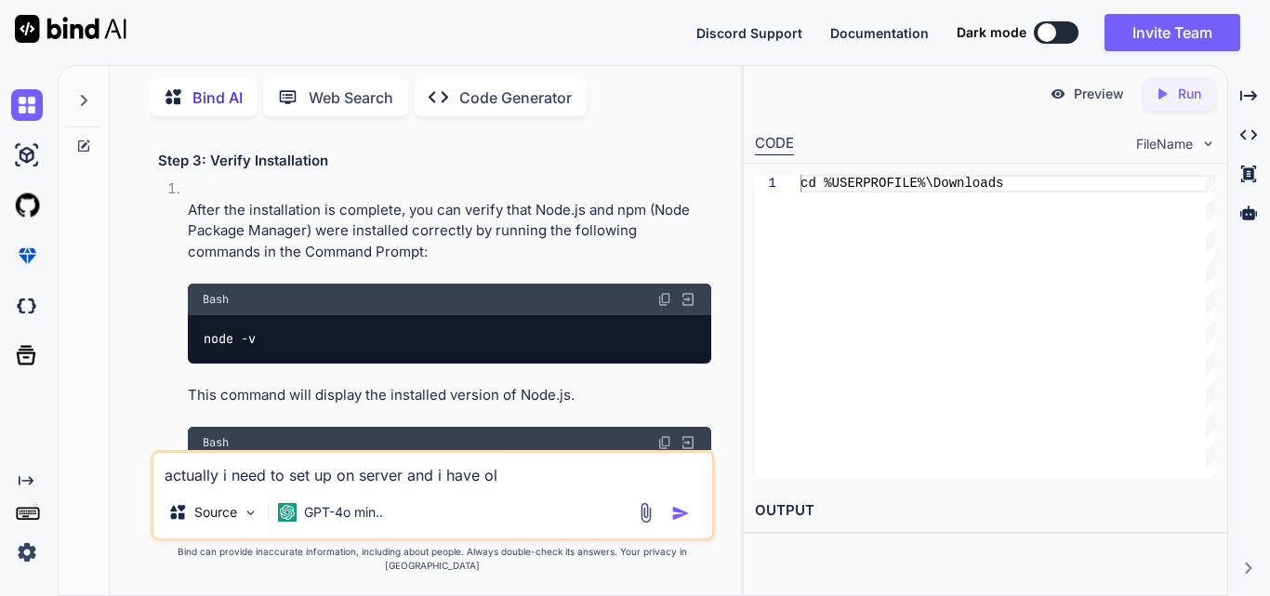
type textarea "actually i need to set up on server and i have o"
type textarea "x"
type textarea "actually i need to set up on server and i have on"
type textarea "x"
type textarea "actually i need to set up on server and i have onl"
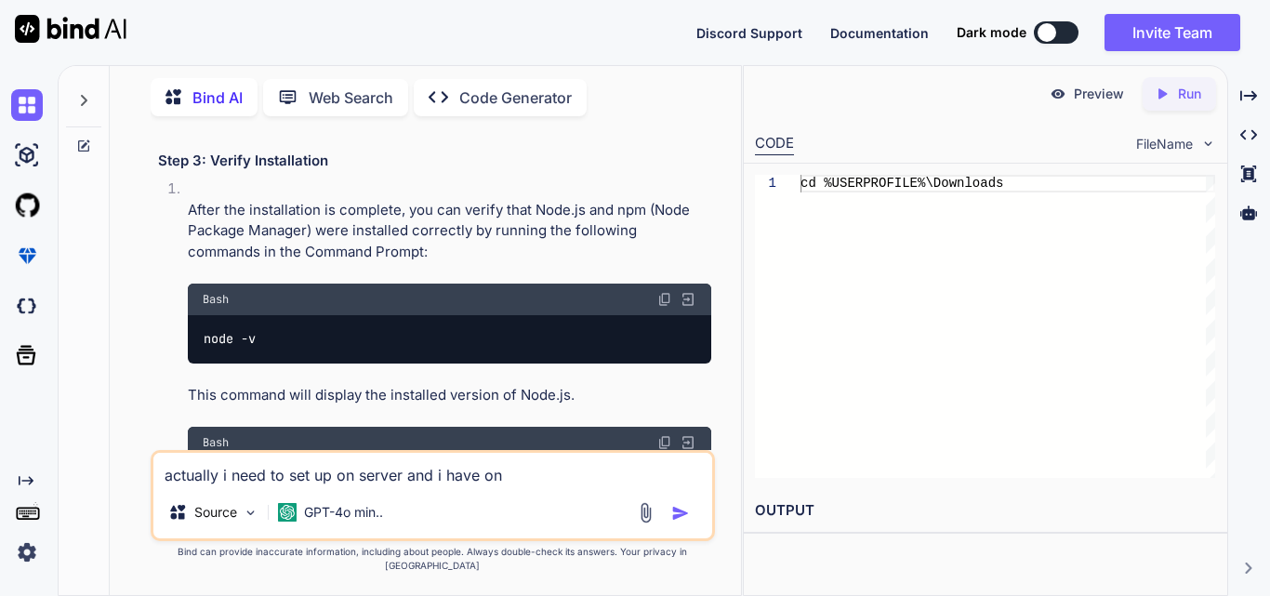
type textarea "x"
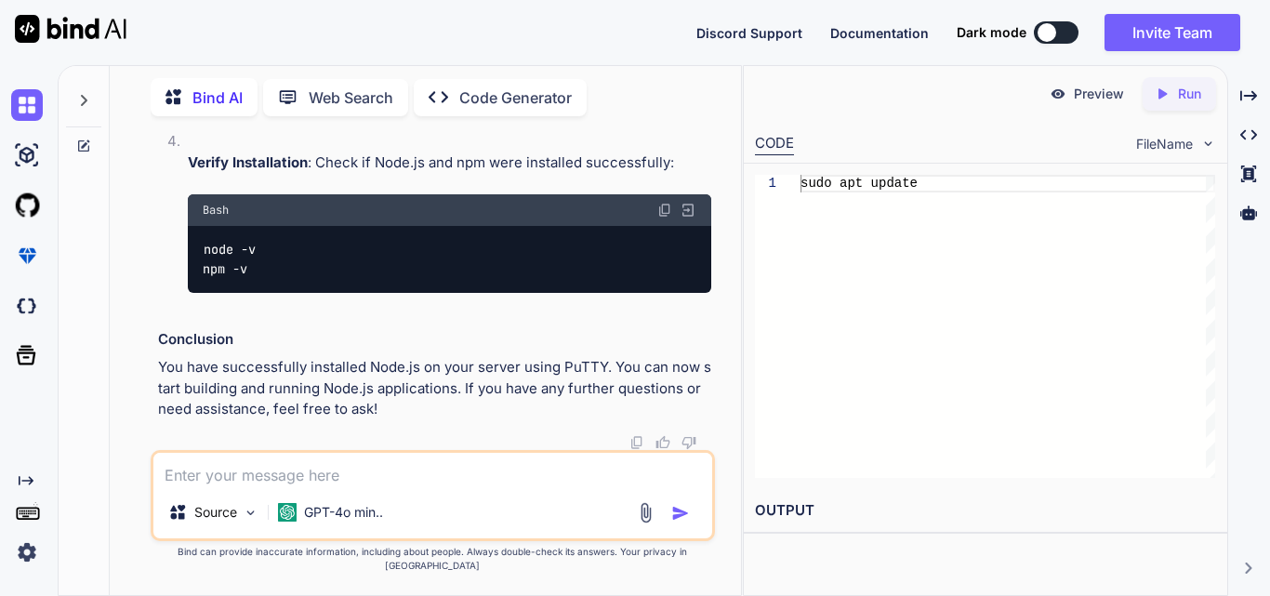
scroll to position [15603, 0]
